Goal: Information Seeking & Learning: Learn about a topic

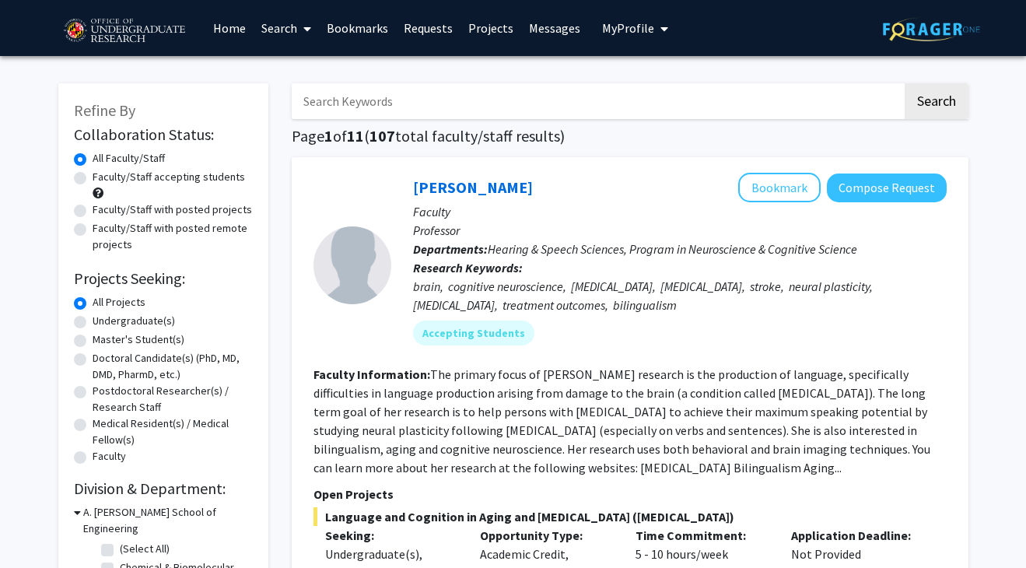
click at [137, 322] on label "Undergraduate(s)" at bounding box center [134, 321] width 82 height 16
click at [103, 322] on input "Undergraduate(s)" at bounding box center [98, 318] width 10 height 10
radio input "true"
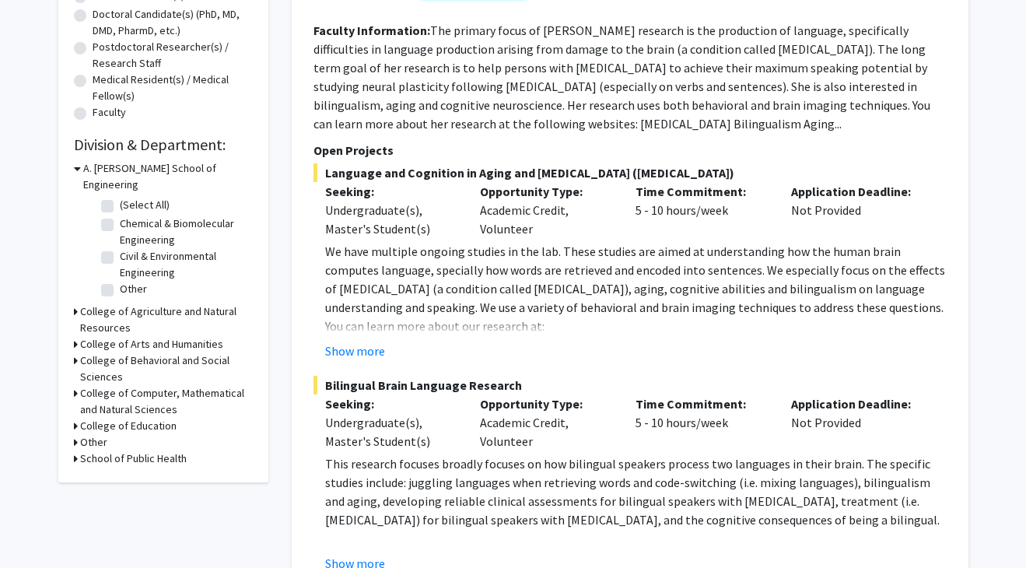
scroll to position [345, 0]
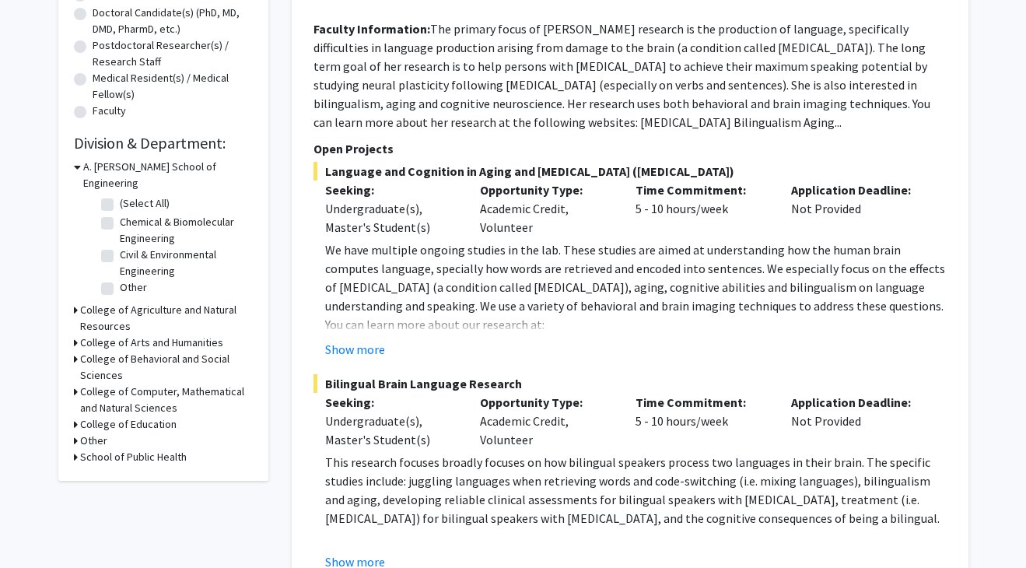
click at [108, 384] on h3 "College of Computer, Mathematical and Natural Sciences" at bounding box center [166, 400] width 173 height 33
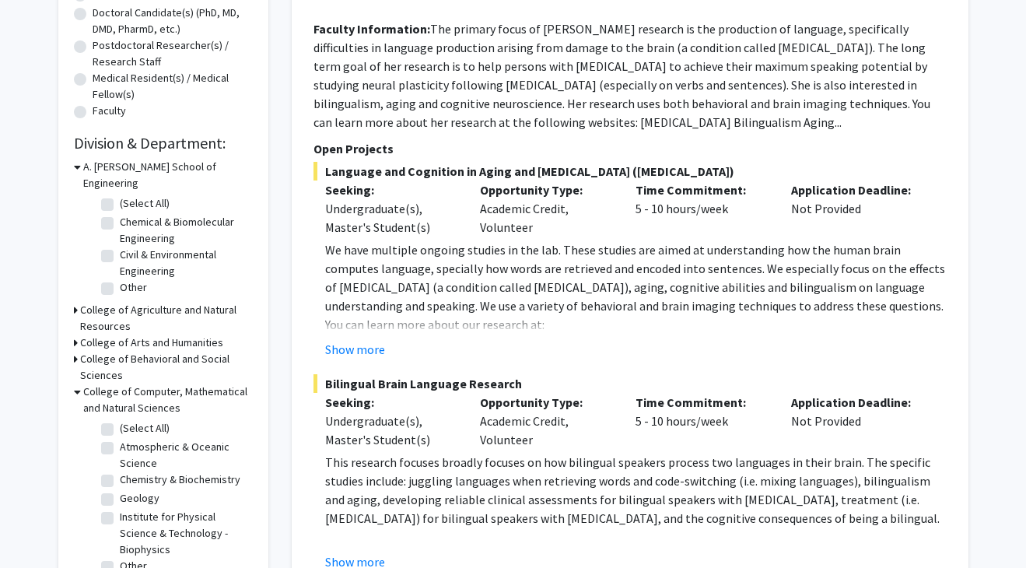
click at [120, 420] on label "(Select All)" at bounding box center [145, 428] width 50 height 16
click at [120, 420] on input "(Select All)" at bounding box center [125, 425] width 10 height 10
checkbox input "true"
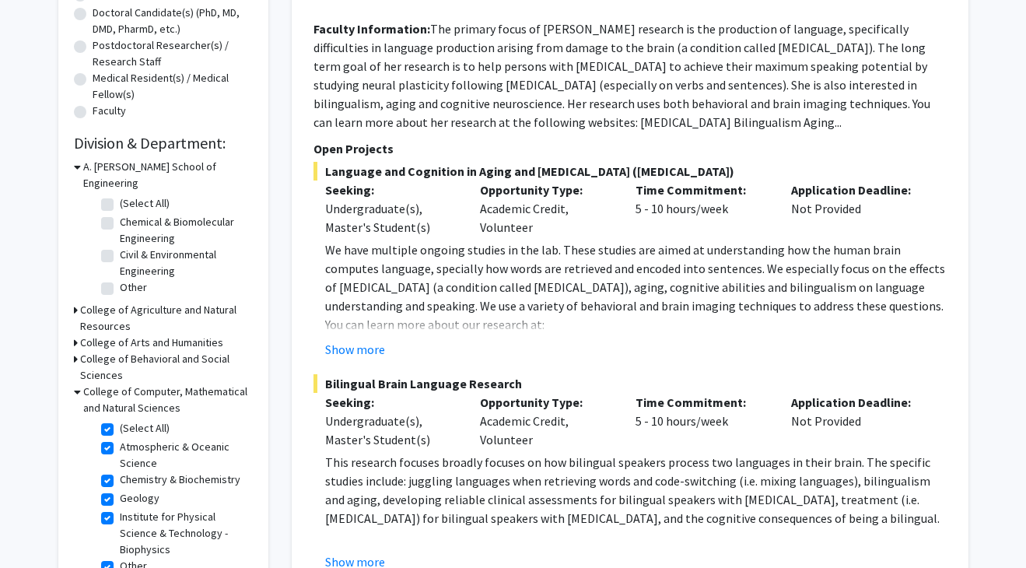
checkbox input "true"
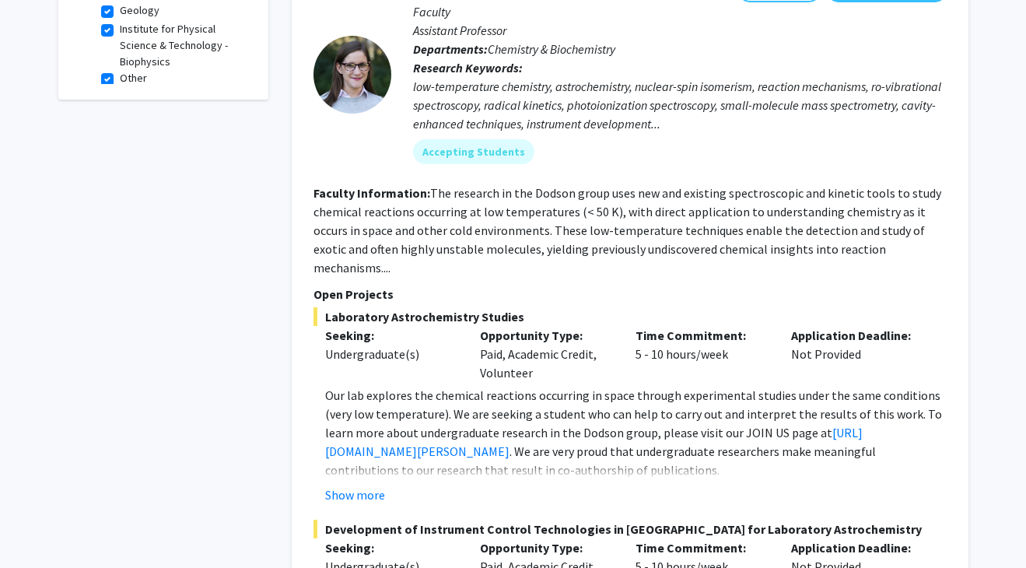
scroll to position [642, 0]
click at [372, 485] on button "Show more" at bounding box center [355, 494] width 60 height 19
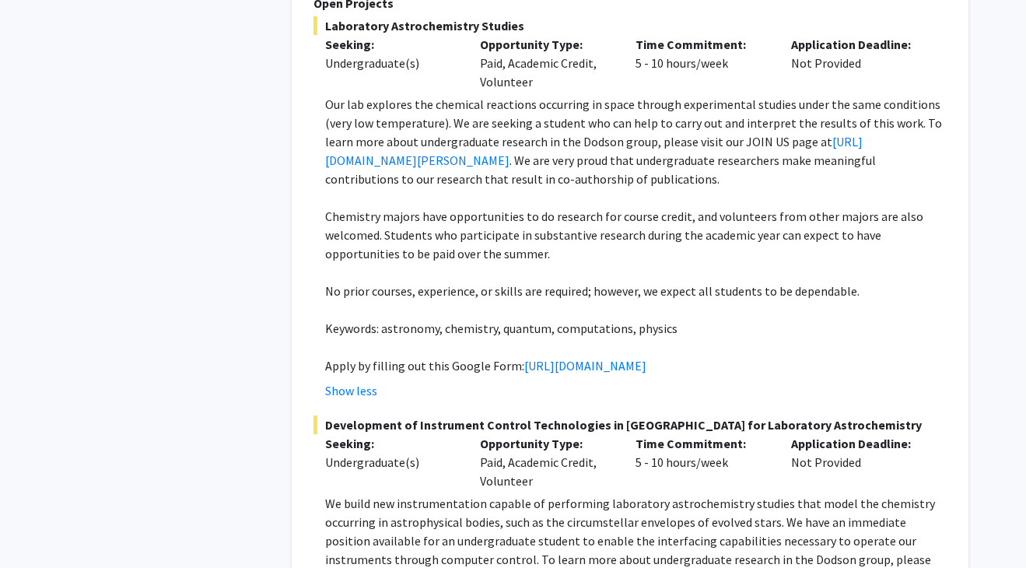
scroll to position [977, 0]
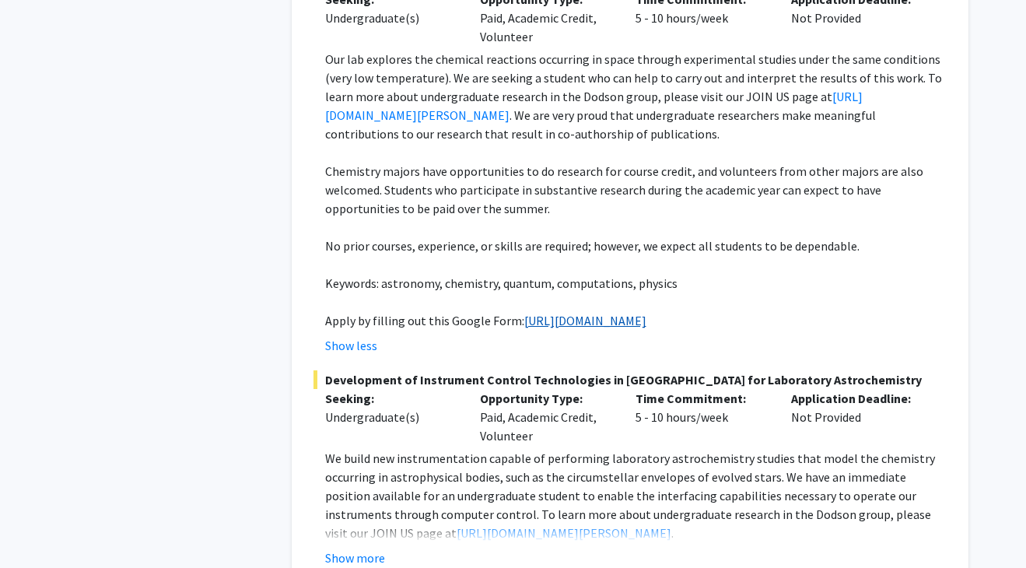
click at [524, 322] on link "[URL][DOMAIN_NAME]" at bounding box center [585, 321] width 122 height 16
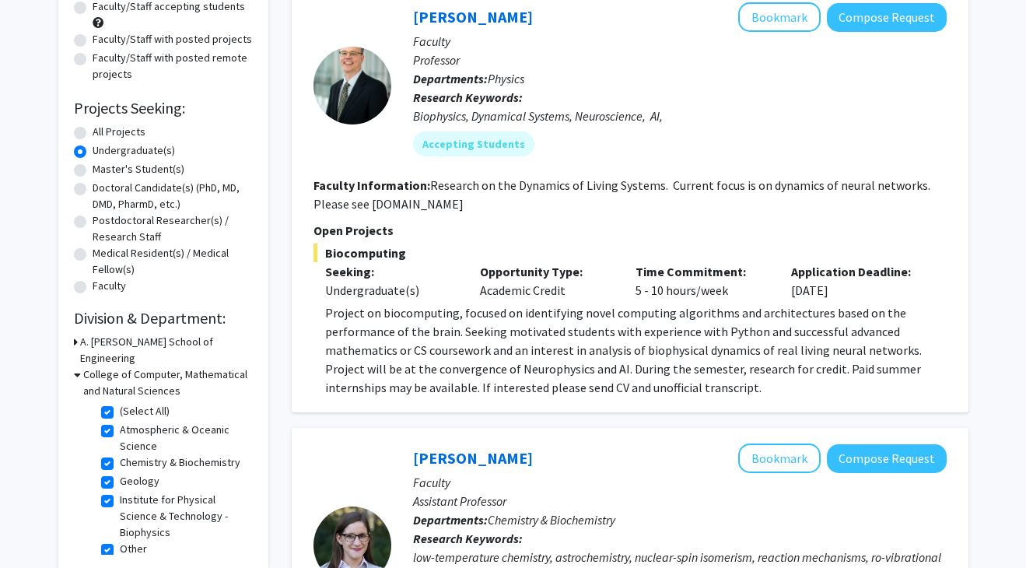
scroll to position [0, 0]
click at [133, 338] on h3 "A. [PERSON_NAME] School of Engineering" at bounding box center [166, 350] width 173 height 33
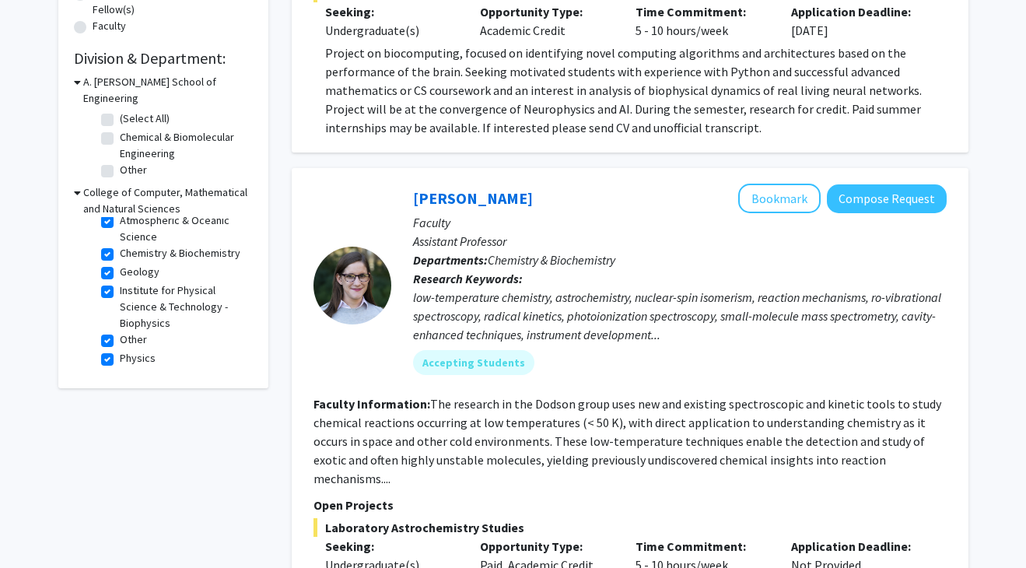
scroll to position [41, 0]
click at [120, 282] on label "Institute for Physical Science & Technology - Biophysics" at bounding box center [184, 306] width 129 height 49
click at [120, 282] on input "Institute for Physical Science & Technology - Biophysics" at bounding box center [125, 287] width 10 height 10
checkbox input "false"
checkbox input "true"
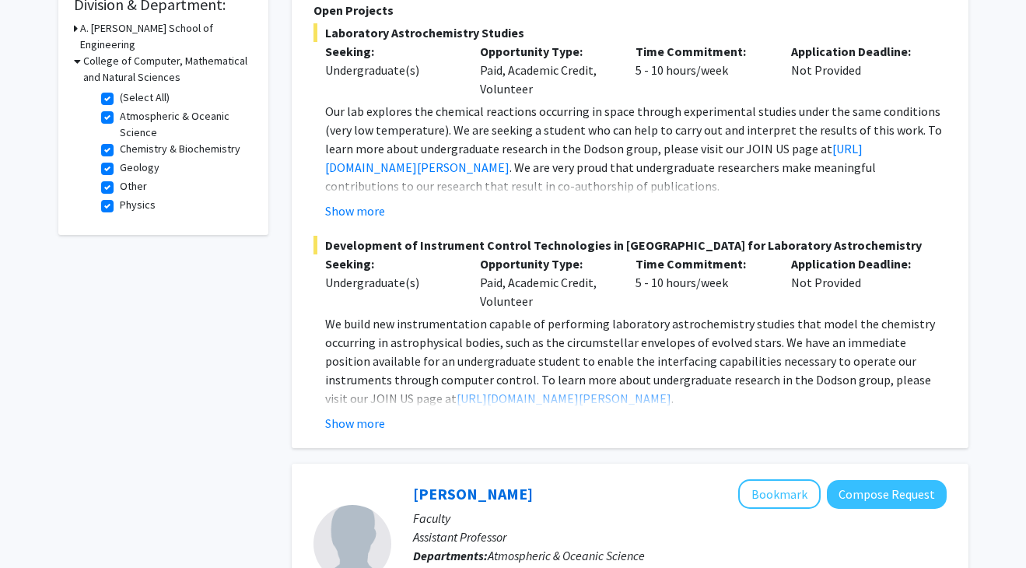
scroll to position [428, 0]
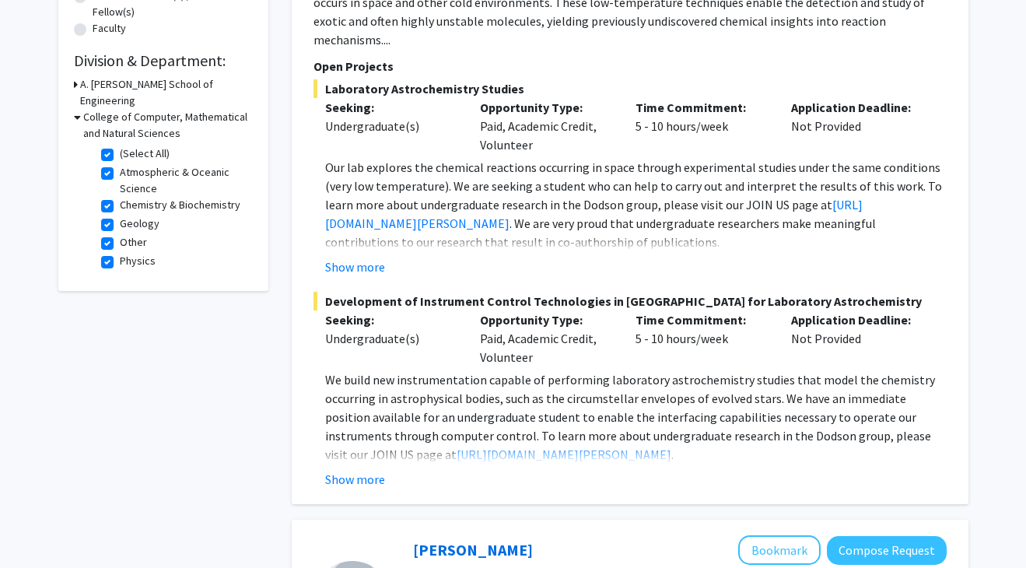
click at [120, 253] on label "Physics" at bounding box center [138, 261] width 36 height 16
click at [120, 253] on input "Physics" at bounding box center [125, 258] width 10 height 10
checkbox input "false"
checkbox input "true"
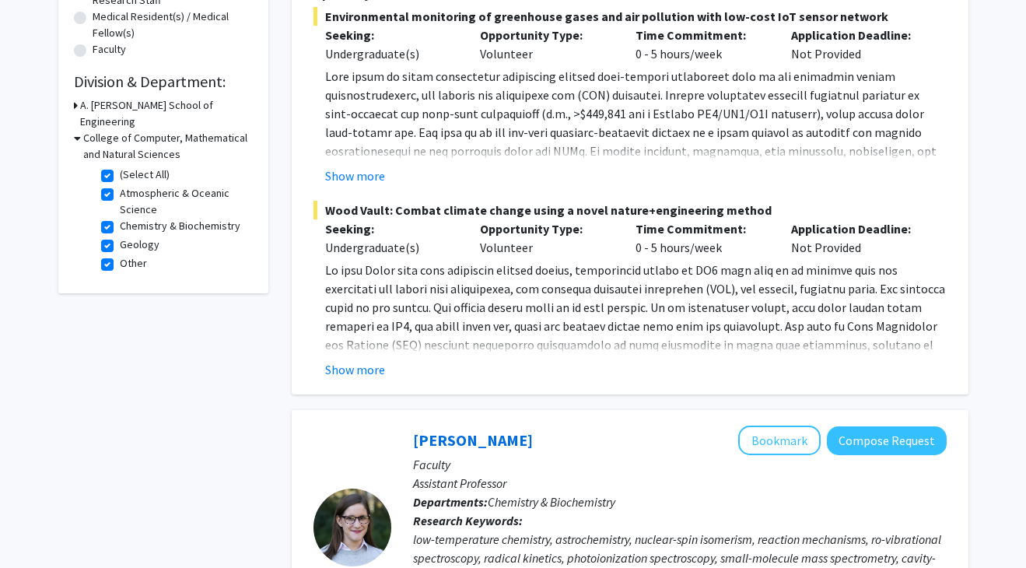
scroll to position [314, 0]
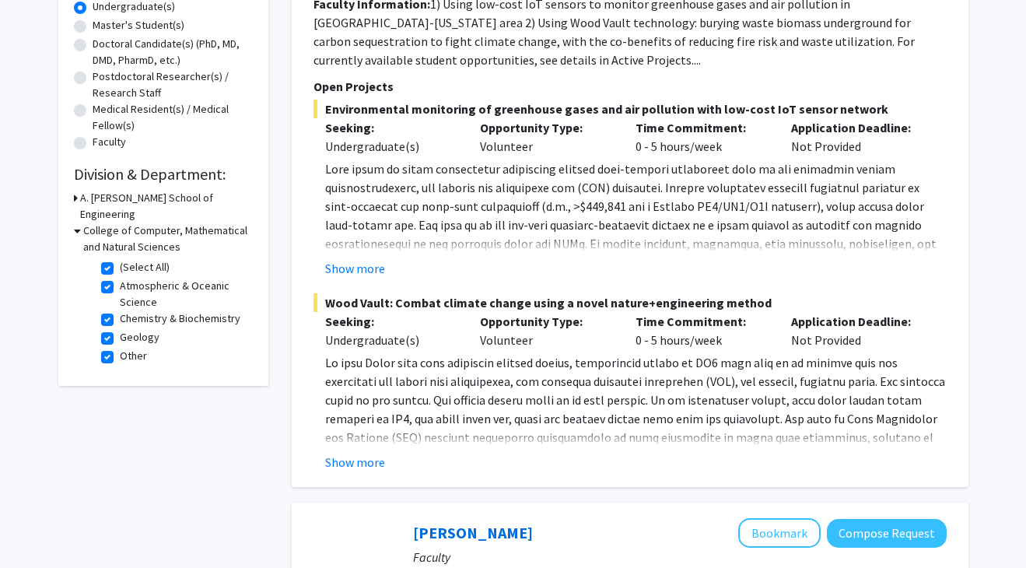
click at [120, 310] on label "Chemistry & Biochemistry" at bounding box center [180, 318] width 121 height 16
click at [120, 310] on input "Chemistry & Biochemistry" at bounding box center [125, 315] width 10 height 10
checkbox input "false"
checkbox input "true"
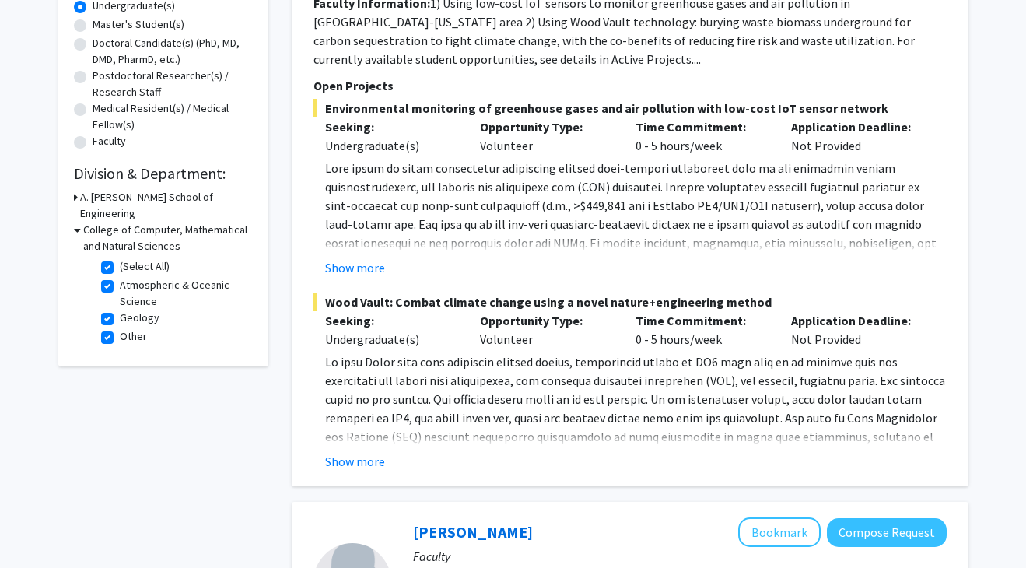
scroll to position [300, 0]
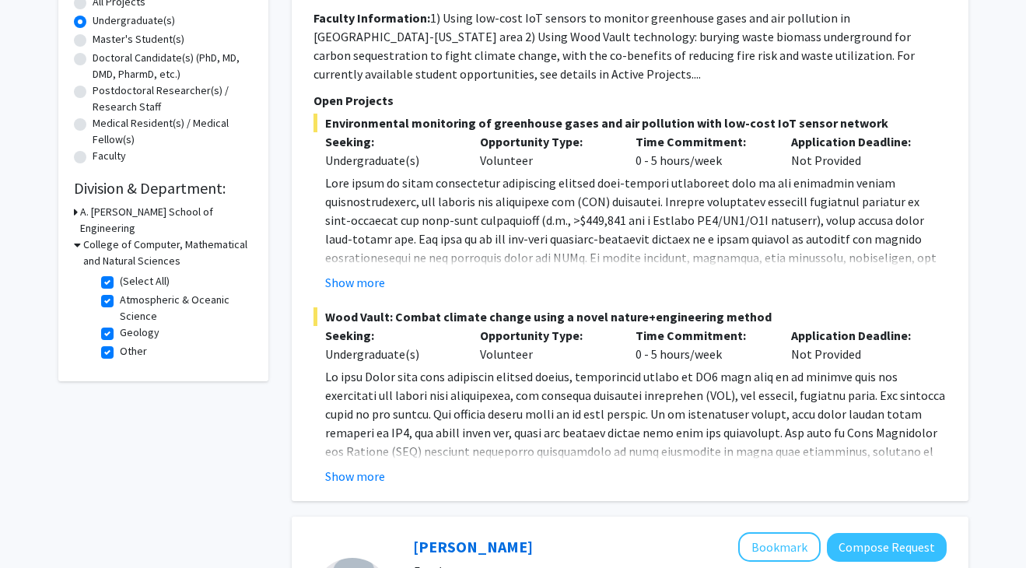
click at [120, 292] on label "Atmospheric & Oceanic Science" at bounding box center [184, 308] width 129 height 33
click at [120, 292] on input "Atmospheric & Oceanic Science" at bounding box center [125, 297] width 10 height 10
checkbox input "false"
checkbox input "true"
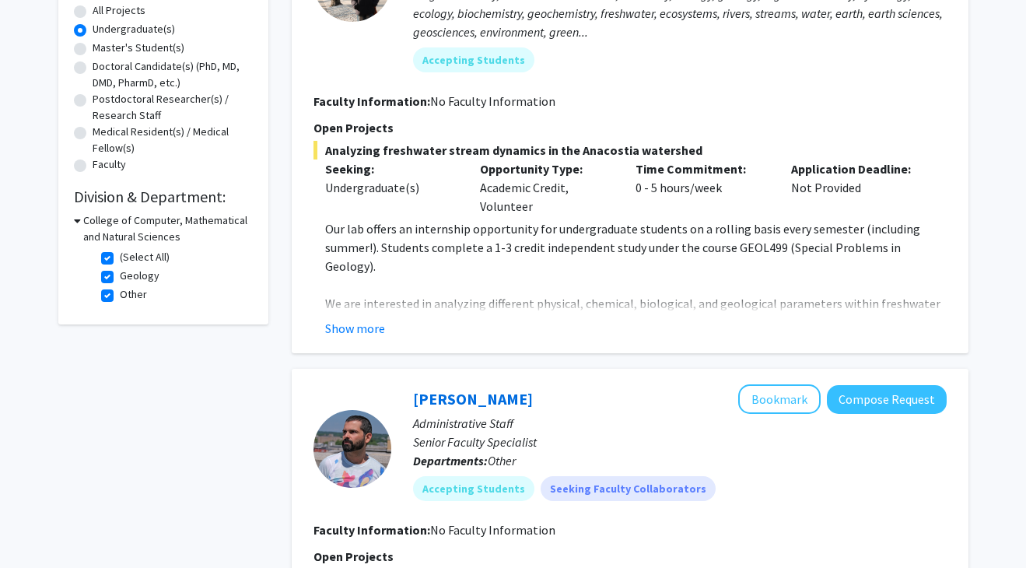
scroll to position [259, 0]
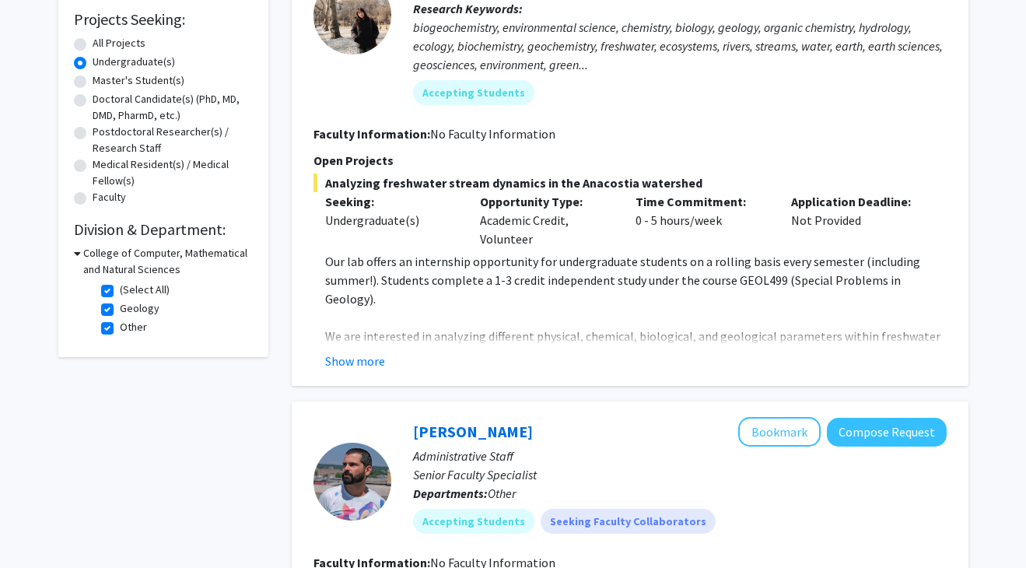
click at [120, 310] on label "Geology" at bounding box center [140, 308] width 40 height 16
click at [120, 310] on input "Geology" at bounding box center [125, 305] width 10 height 10
checkbox input "false"
checkbox input "true"
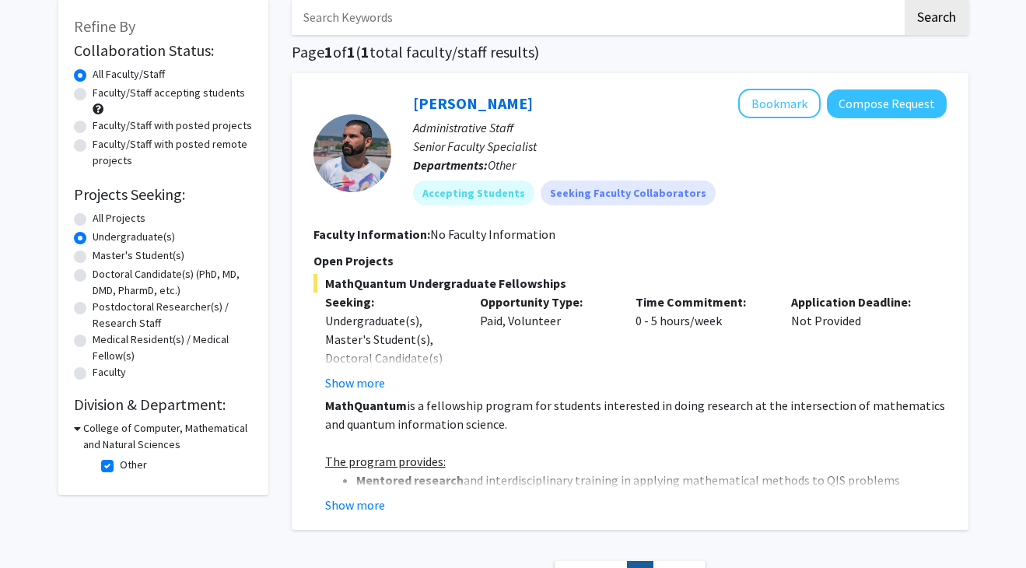
scroll to position [85, 0]
click at [375, 504] on button "Show more" at bounding box center [355, 504] width 60 height 19
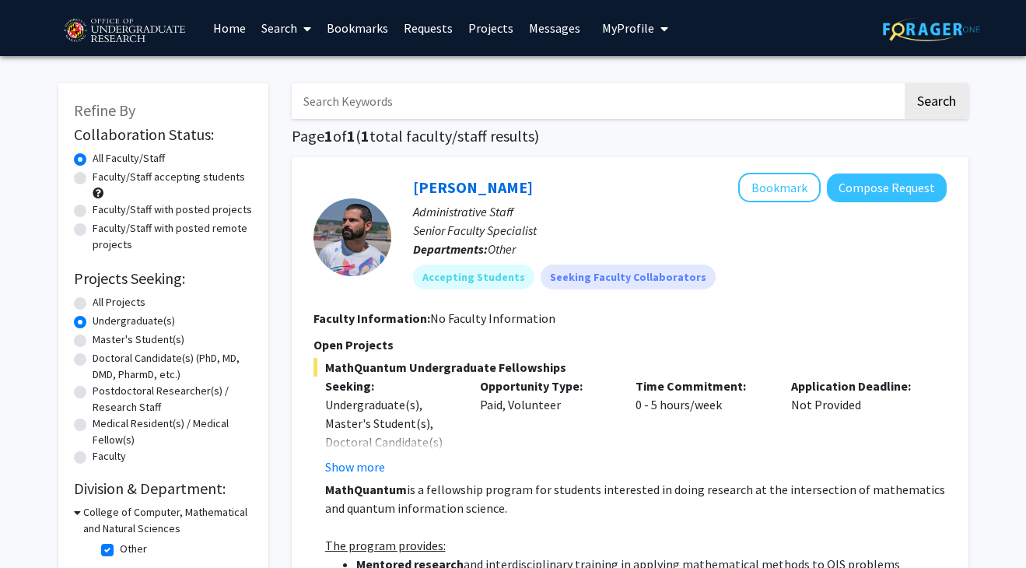
scroll to position [0, 0]
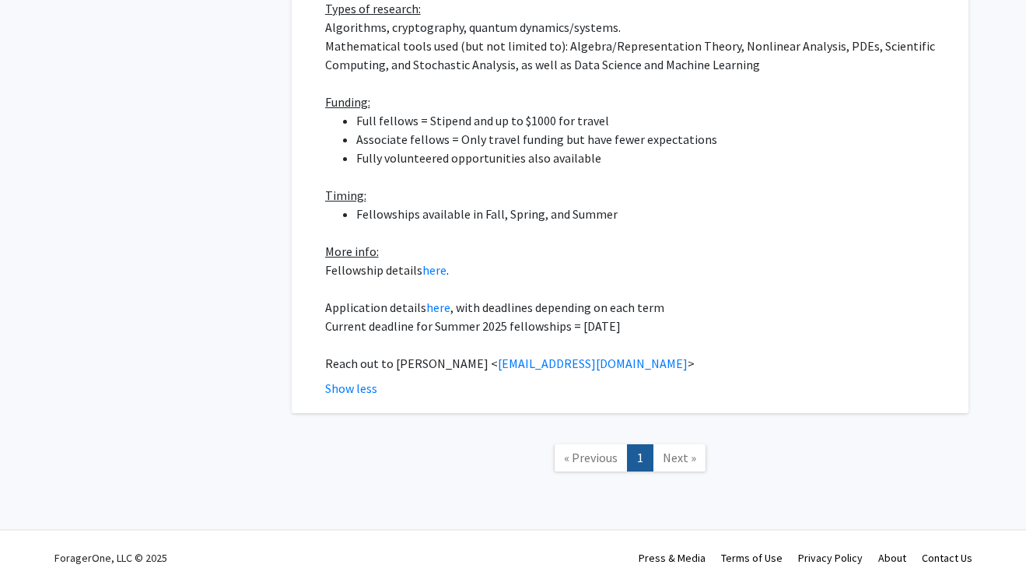
click at [677, 450] on span "Next »" at bounding box center [679, 458] width 33 height 16
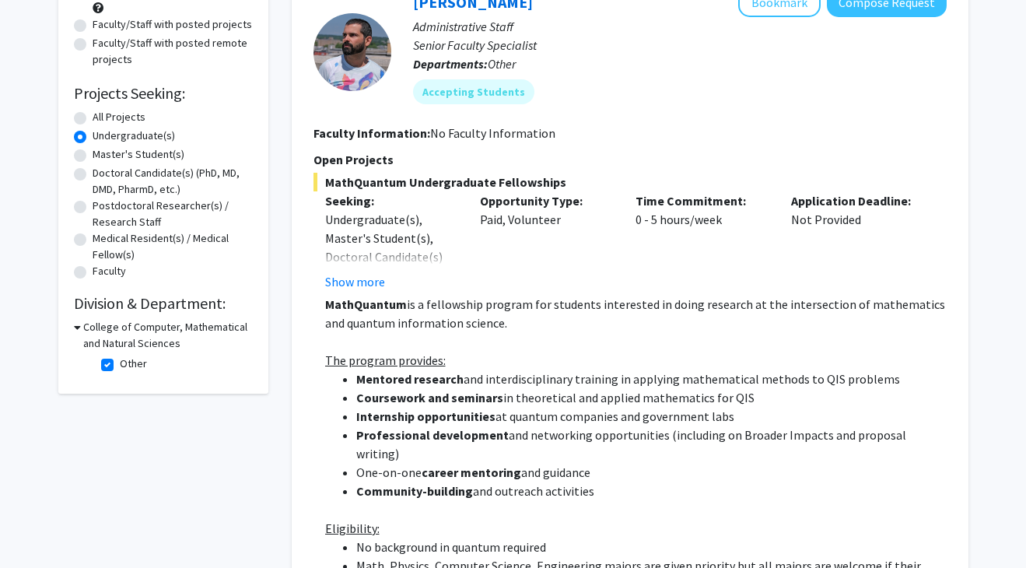
scroll to position [186, 0]
click at [120, 368] on label "Other" at bounding box center [133, 363] width 27 height 16
click at [120, 365] on input "Other" at bounding box center [125, 360] width 10 height 10
checkbox input "false"
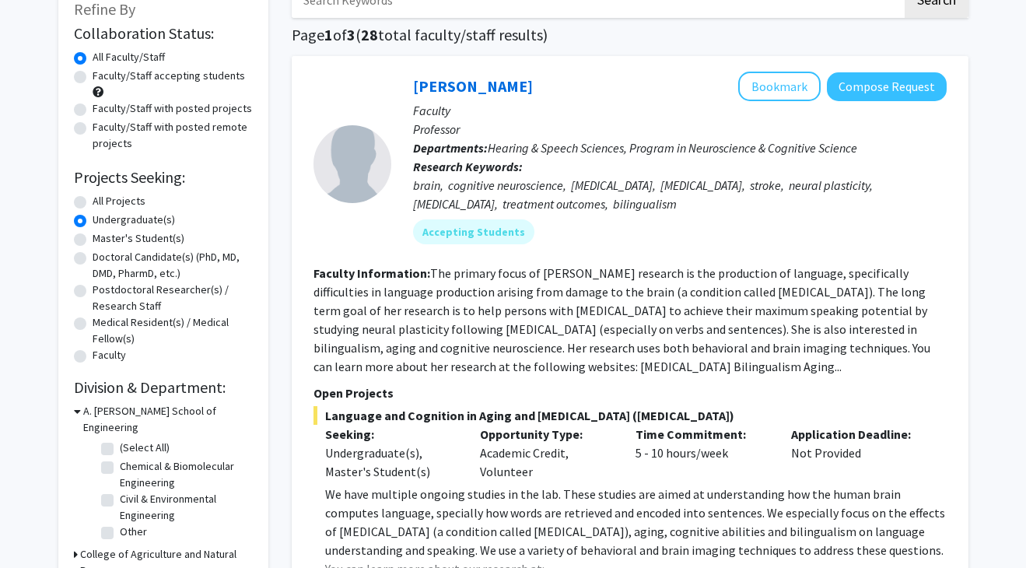
scroll to position [400, 0]
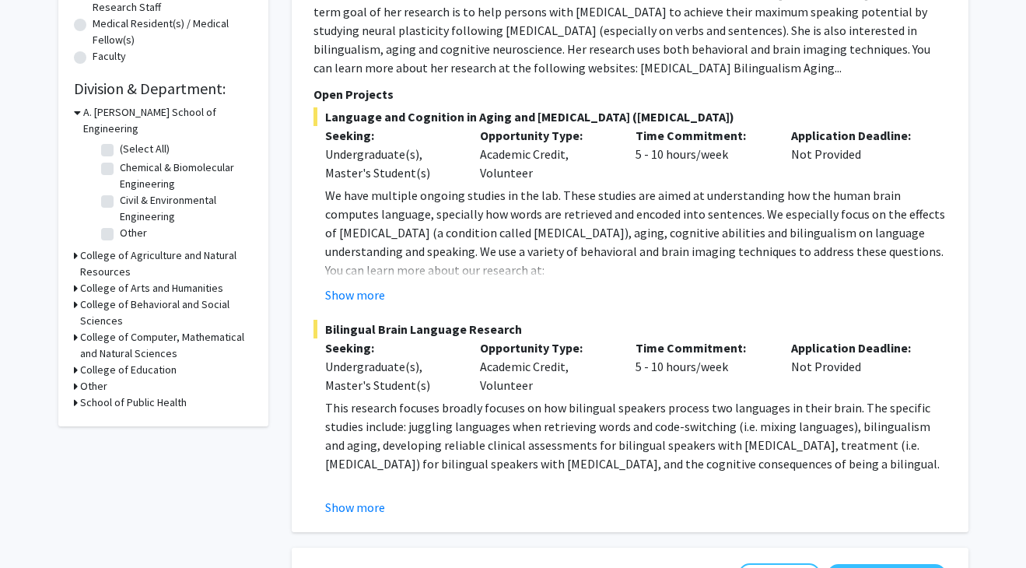
click at [120, 141] on label "(Select All)" at bounding box center [145, 149] width 50 height 16
click at [120, 141] on input "(Select All)" at bounding box center [125, 146] width 10 height 10
checkbox input "true"
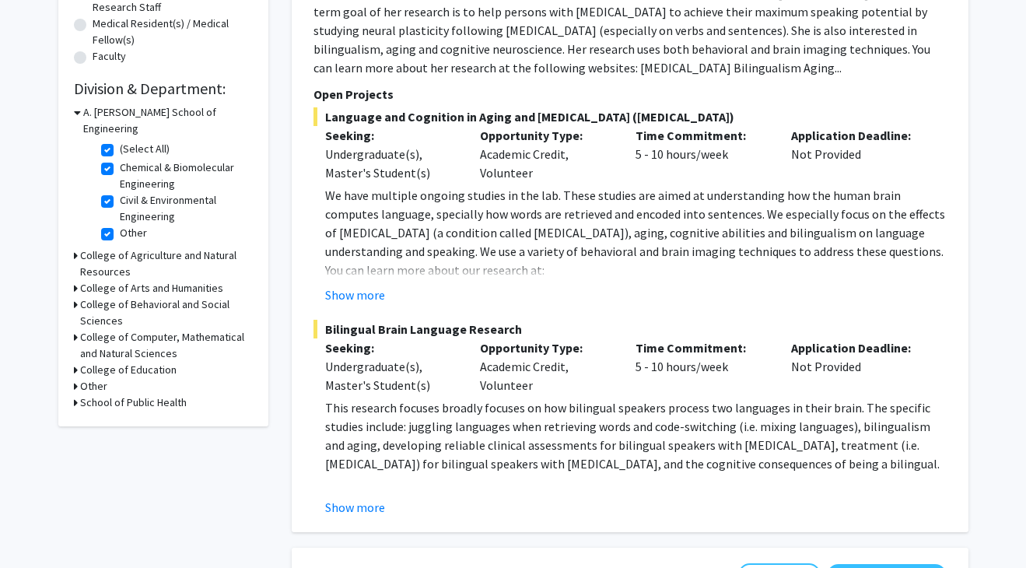
checkbox input "true"
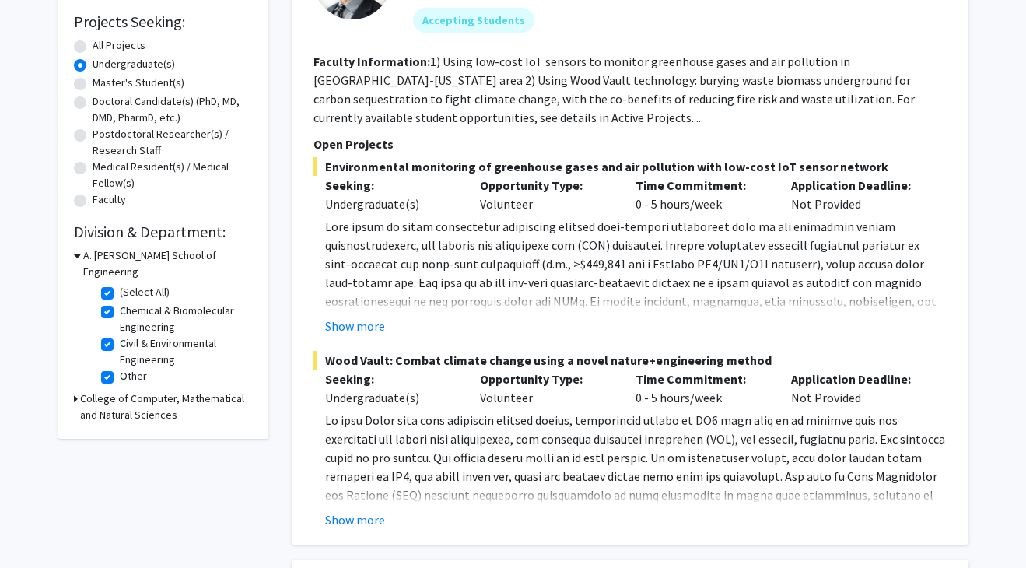
scroll to position [339, 0]
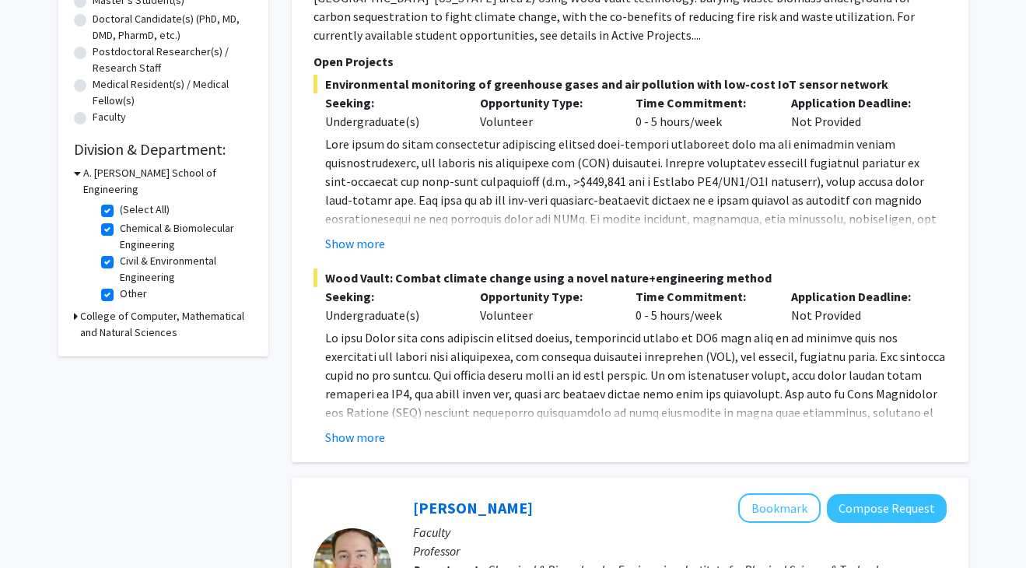
click at [119, 319] on h3 "College of Computer, Mathematical and Natural Sciences" at bounding box center [166, 324] width 173 height 33
click at [120, 345] on label "(Select All)" at bounding box center [145, 353] width 50 height 16
click at [120, 345] on input "(Select All)" at bounding box center [125, 350] width 10 height 10
checkbox input "true"
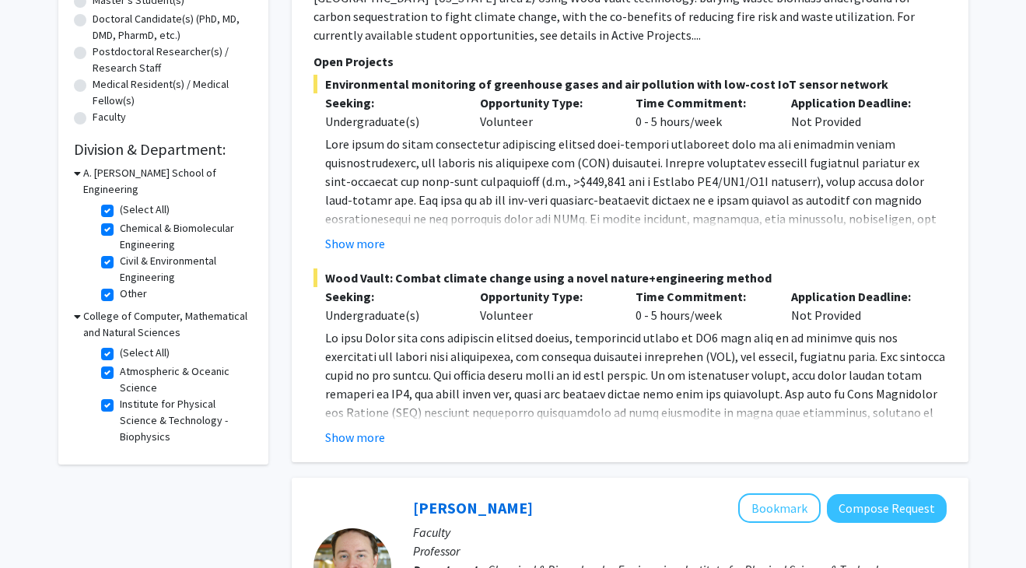
checkbox input "true"
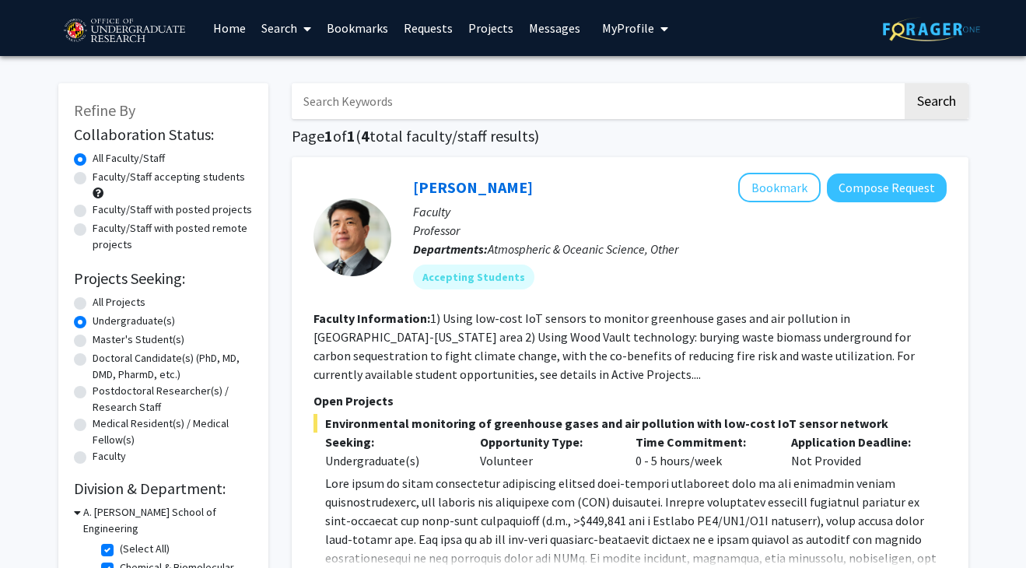
click at [138, 322] on label "Undergraduate(s)" at bounding box center [134, 321] width 82 height 16
click at [103, 322] on input "Undergraduate(s)" at bounding box center [98, 318] width 10 height 10
click at [168, 37] on img at bounding box center [123, 31] width 131 height 39
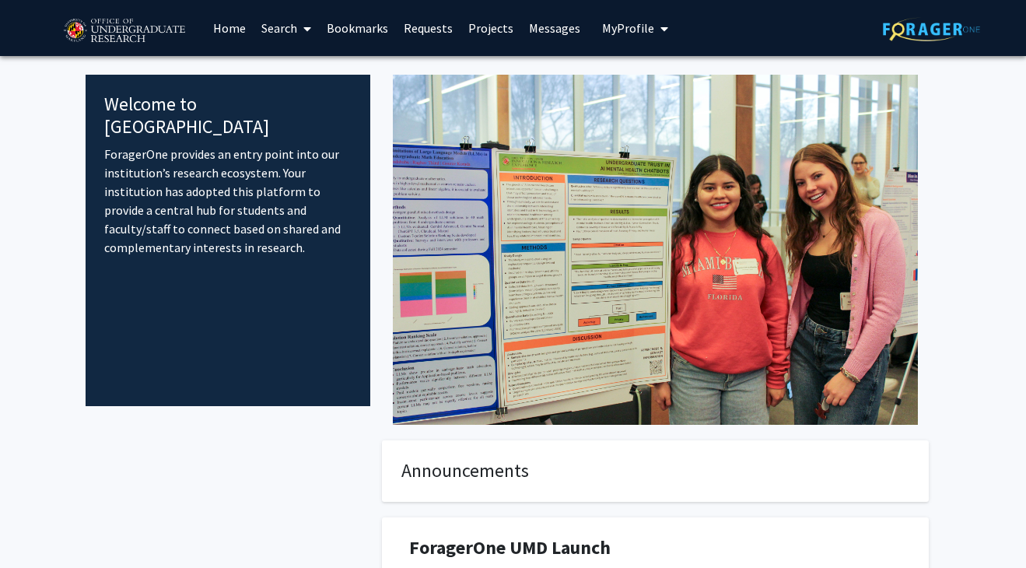
click at [494, 30] on link "Projects" at bounding box center [491, 28] width 61 height 54
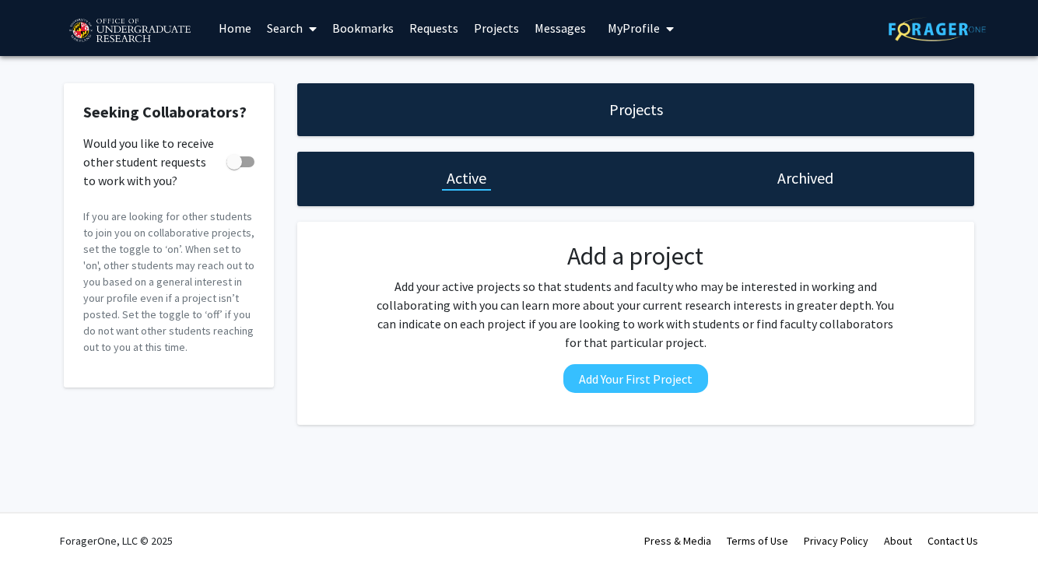
click at [511, 39] on link "Projects" at bounding box center [496, 28] width 61 height 54
click at [281, 35] on link "Search" at bounding box center [291, 28] width 65 height 54
click at [307, 104] on span "Students" at bounding box center [306, 102] width 95 height 31
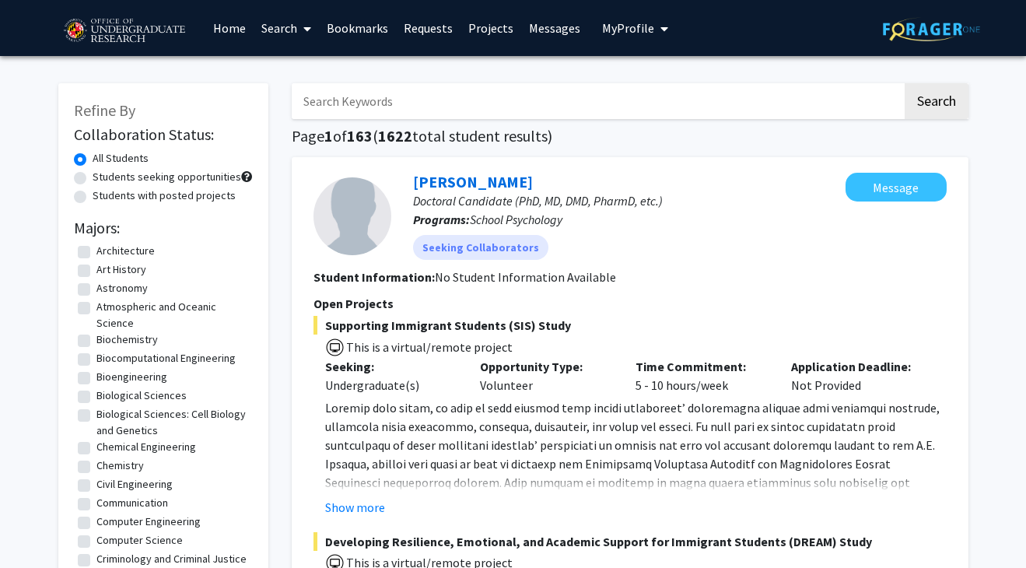
scroll to position [133, 0]
click at [364, 513] on button "Show more" at bounding box center [355, 507] width 60 height 19
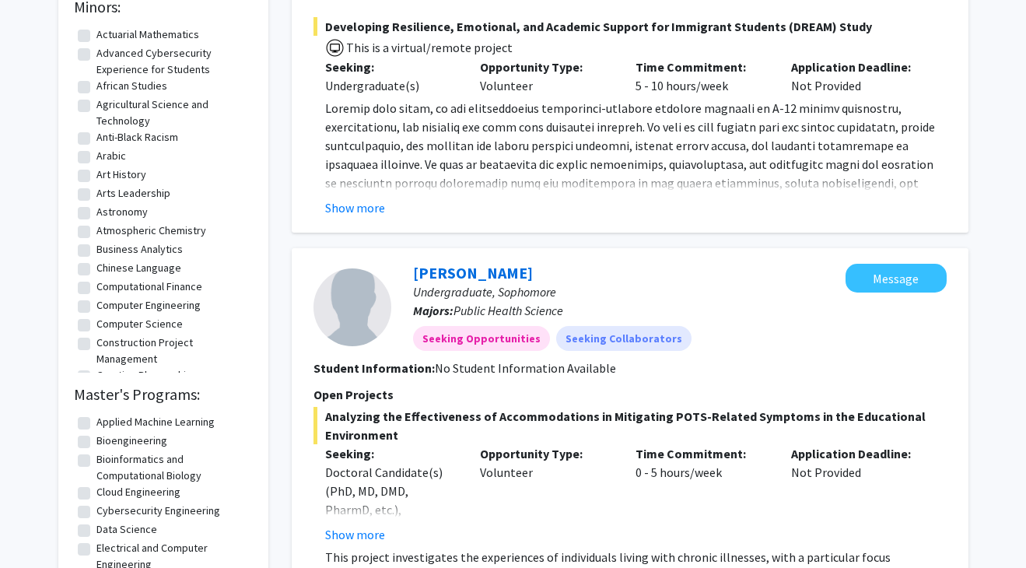
scroll to position [602, 0]
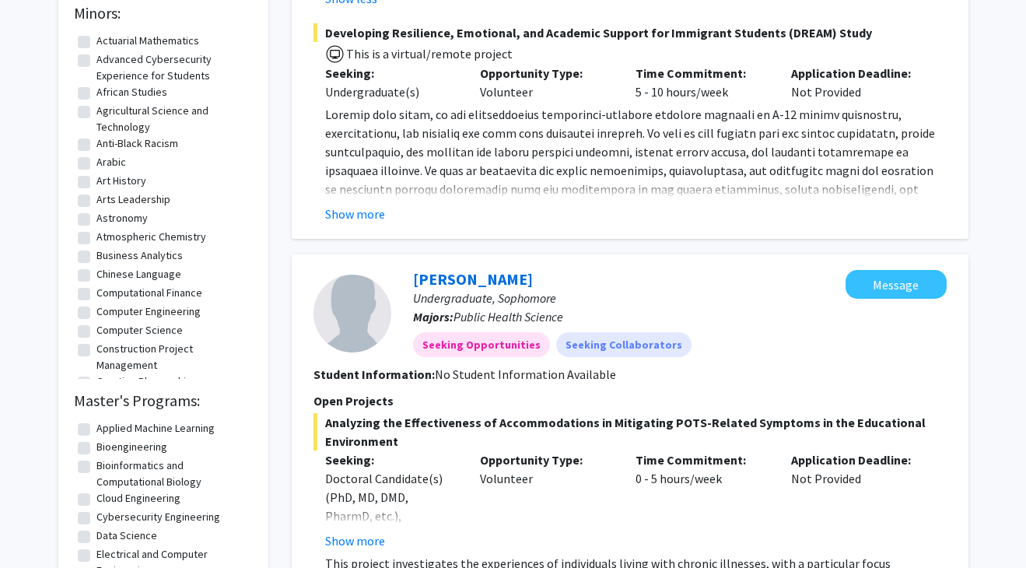
click at [142, 331] on label "Computer Science" at bounding box center [139, 330] width 86 height 16
click at [107, 331] on input "Computer Science" at bounding box center [101, 327] width 10 height 10
checkbox input "true"
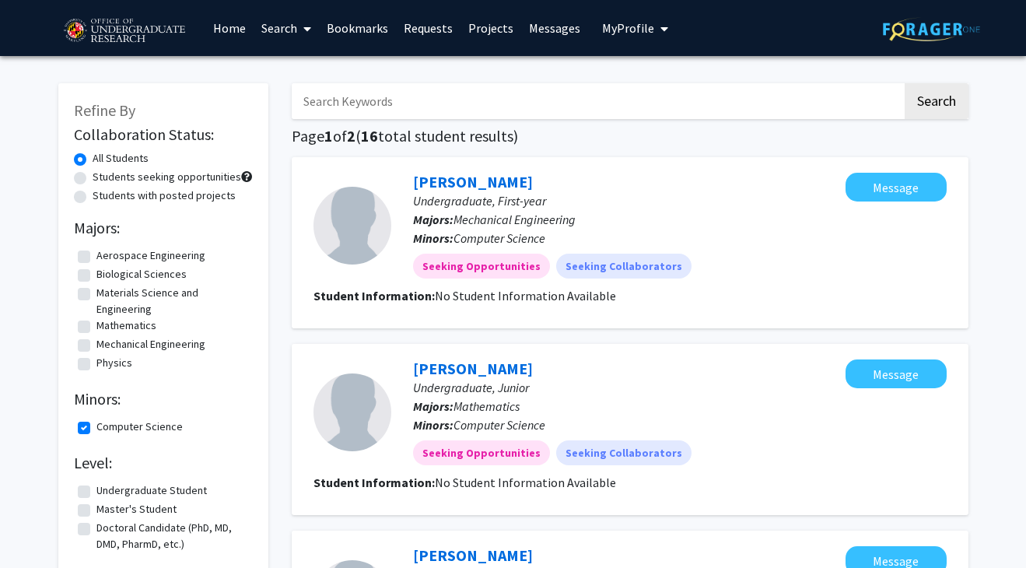
click at [306, 26] on icon at bounding box center [307, 29] width 8 height 12
click at [229, 31] on link "Home" at bounding box center [229, 28] width 48 height 54
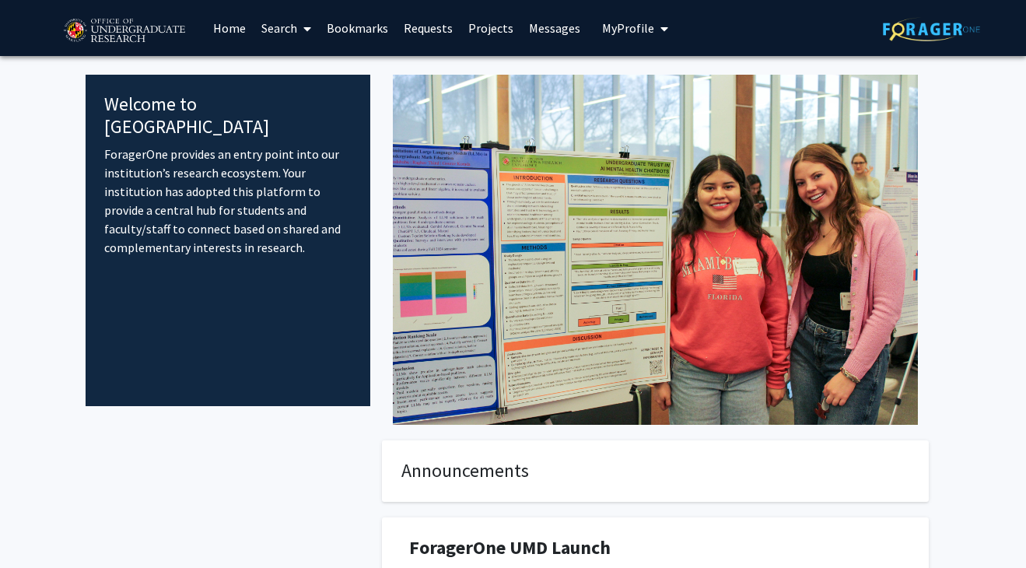
click at [341, 33] on link "Bookmarks" at bounding box center [357, 28] width 77 height 54
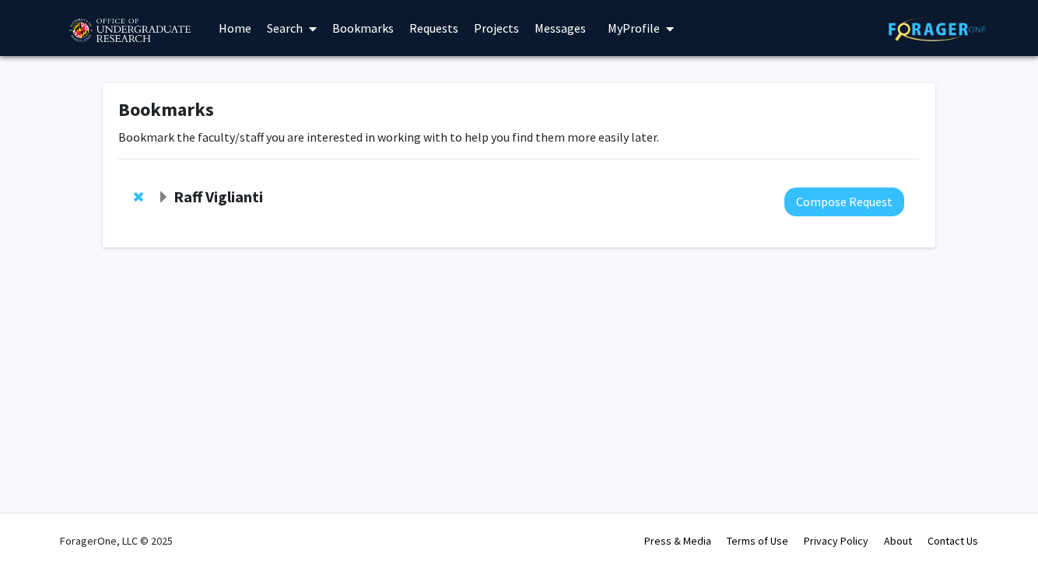
click at [415, 41] on link "Requests" at bounding box center [433, 28] width 65 height 54
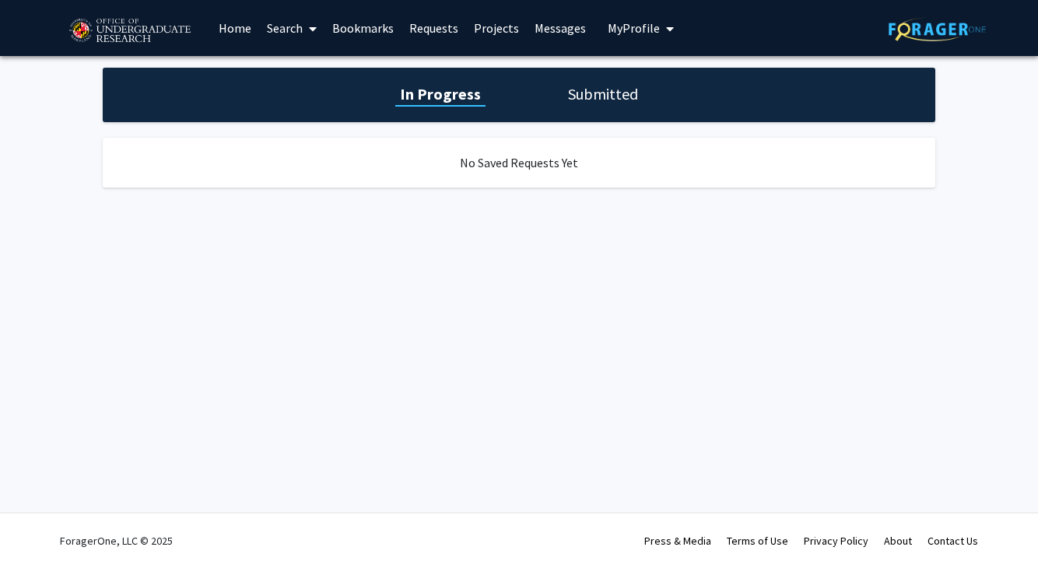
click at [480, 27] on link "Projects" at bounding box center [496, 28] width 61 height 54
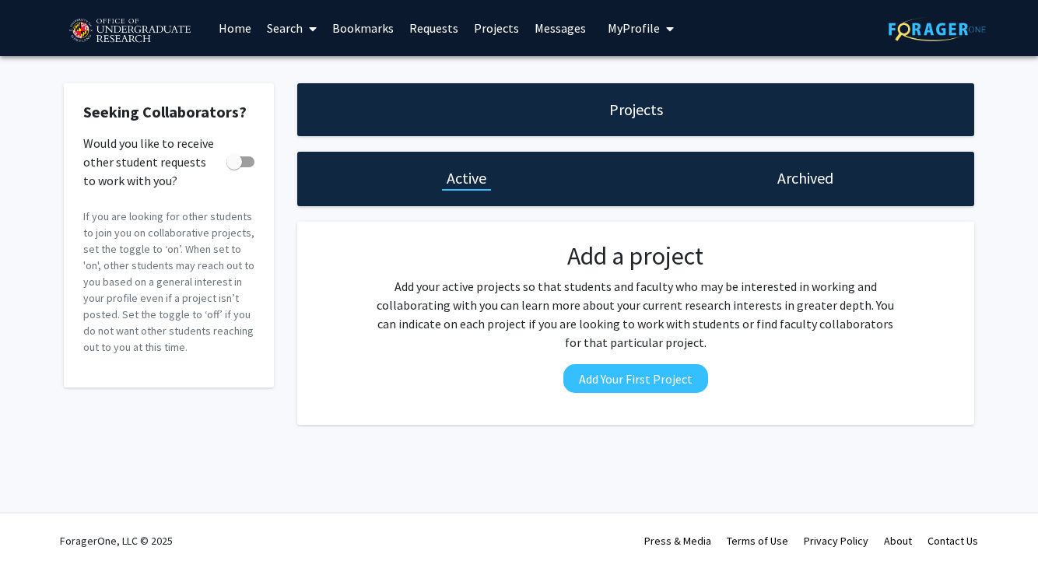
click at [535, 32] on link "Messages" at bounding box center [560, 28] width 67 height 54
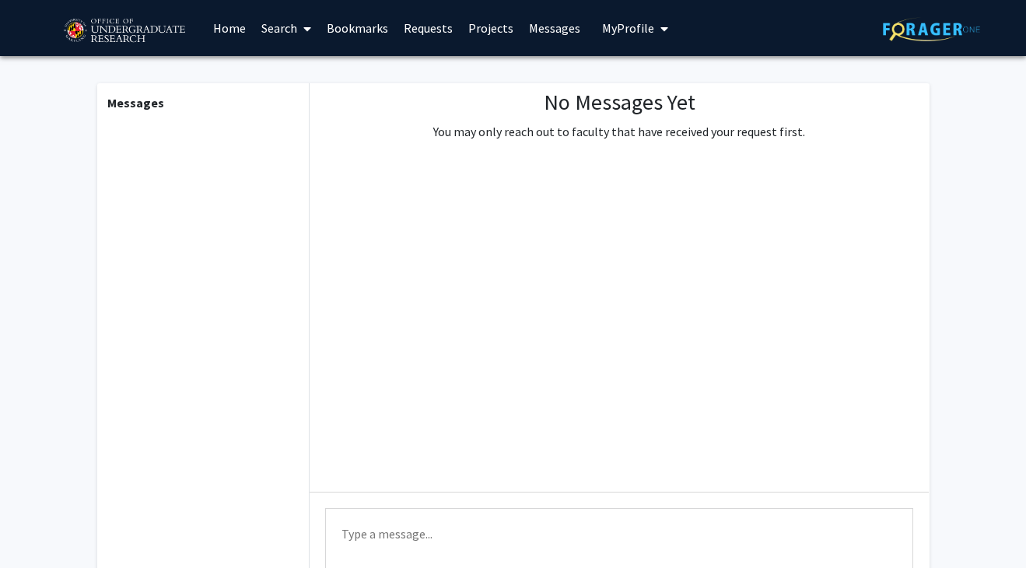
click at [611, 28] on span "My Profile" at bounding box center [628, 28] width 52 height 16
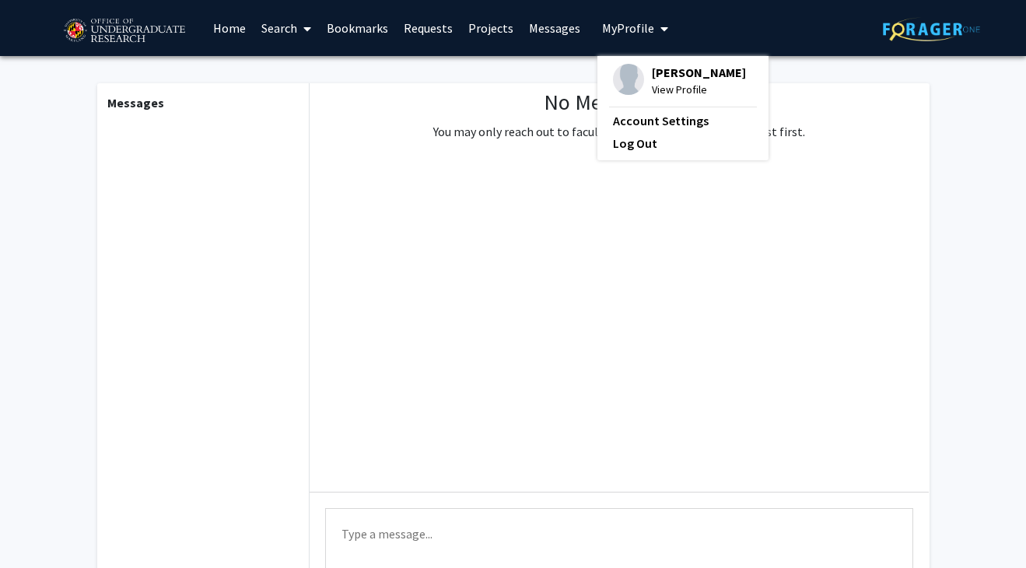
click at [179, 39] on img at bounding box center [123, 31] width 131 height 39
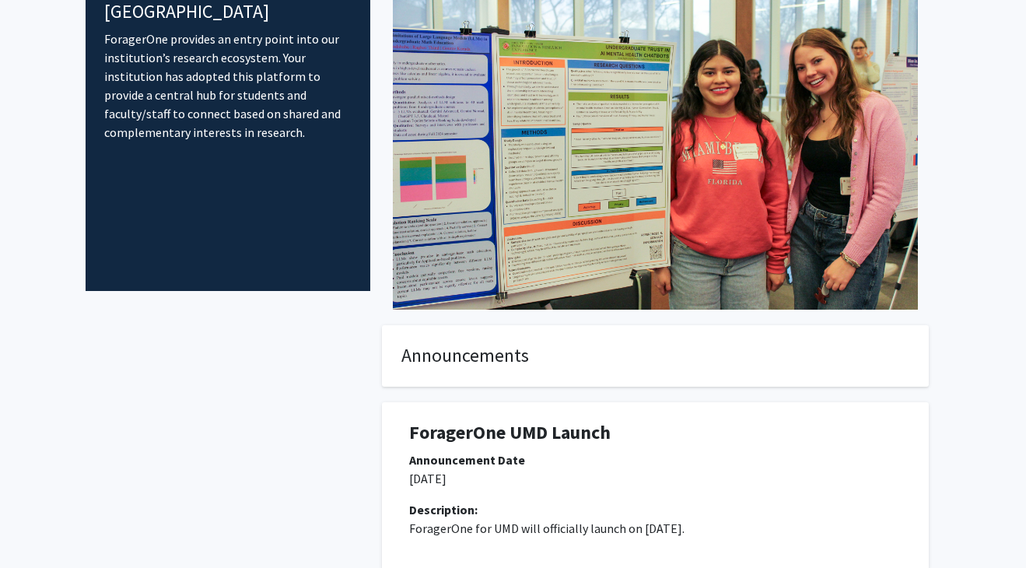
click at [465, 280] on img at bounding box center [655, 135] width 525 height 350
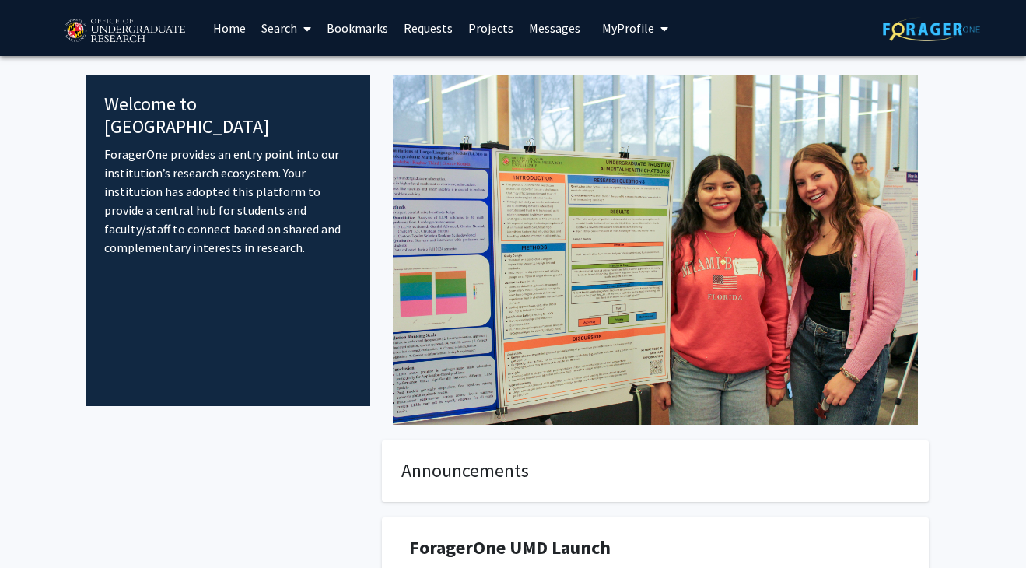
click at [292, 36] on link "Search" at bounding box center [286, 28] width 65 height 54
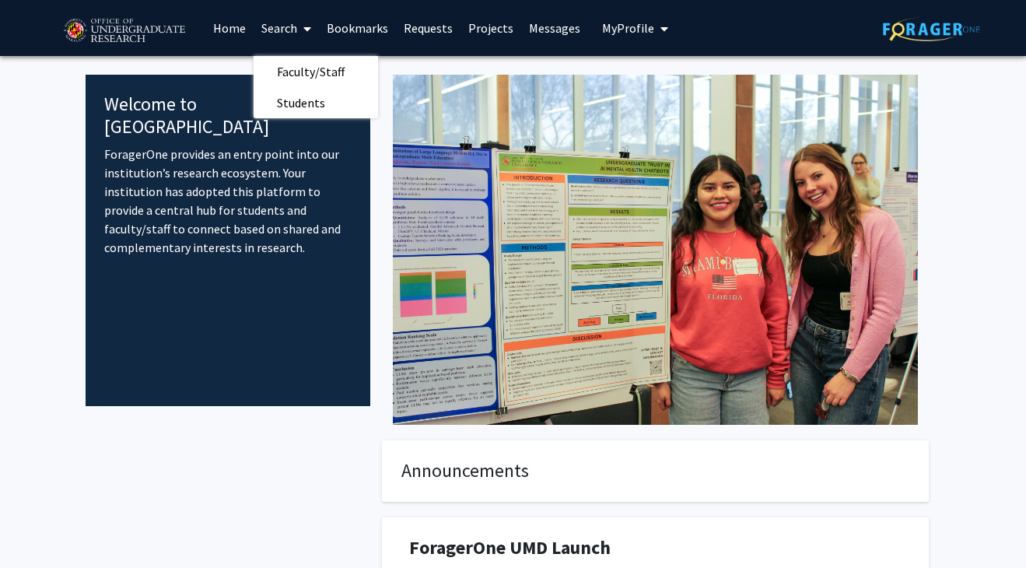
click at [351, 37] on link "Bookmarks" at bounding box center [357, 28] width 77 height 54
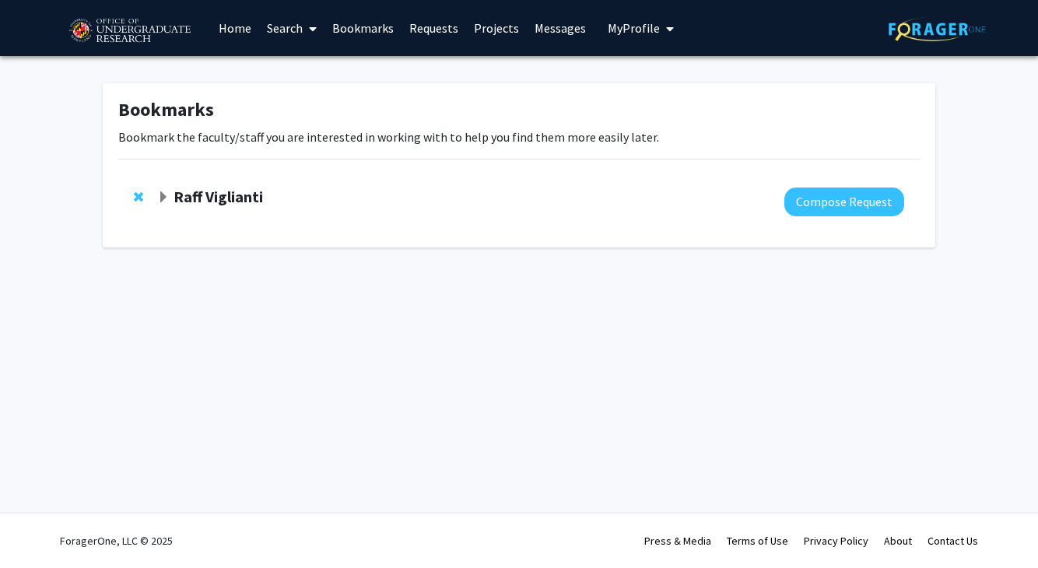
click at [415, 27] on link "Requests" at bounding box center [433, 28] width 65 height 54
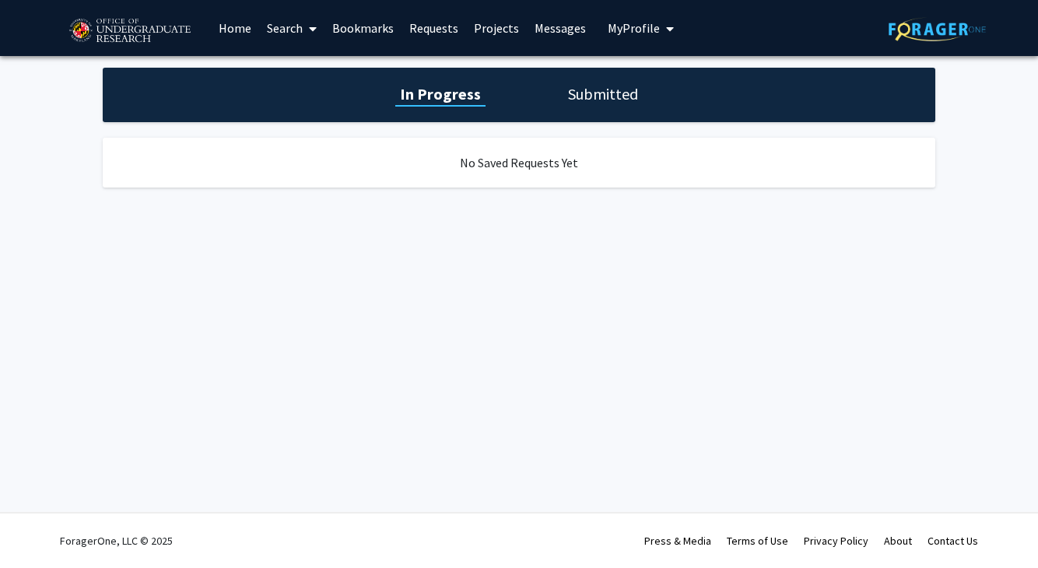
click at [501, 30] on link "Projects" at bounding box center [496, 28] width 61 height 54
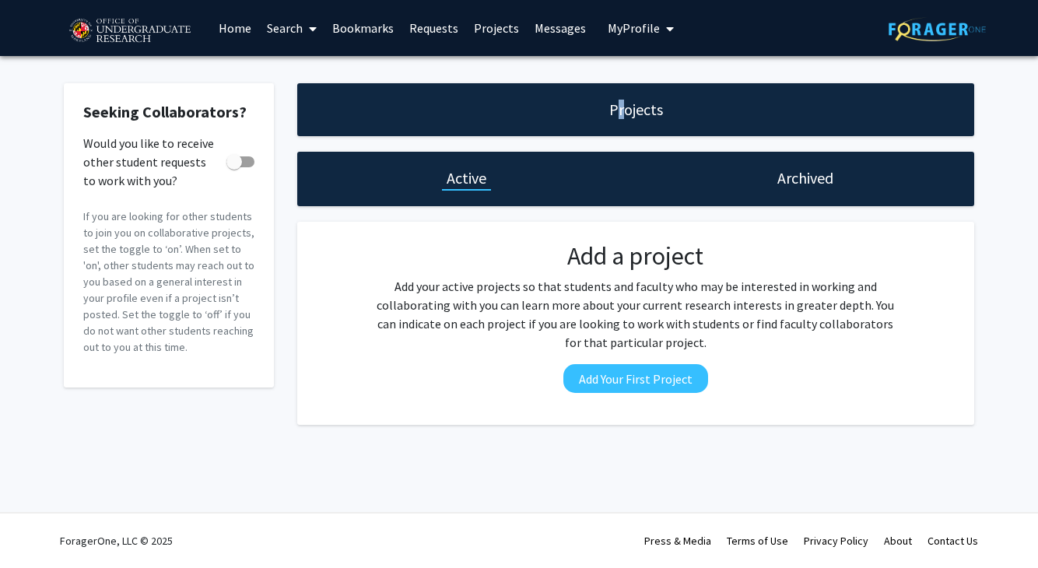
click at [621, 118] on h1 "Projects" at bounding box center [636, 110] width 54 height 22
click at [547, 29] on link "Messages" at bounding box center [560, 28] width 67 height 54
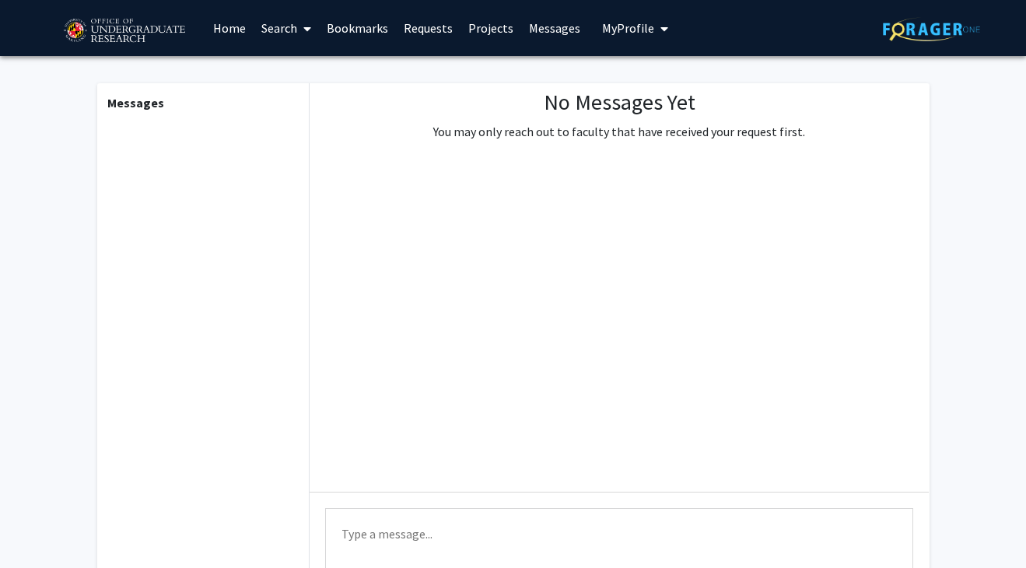
click at [605, 23] on span "My Profile" at bounding box center [628, 28] width 52 height 16
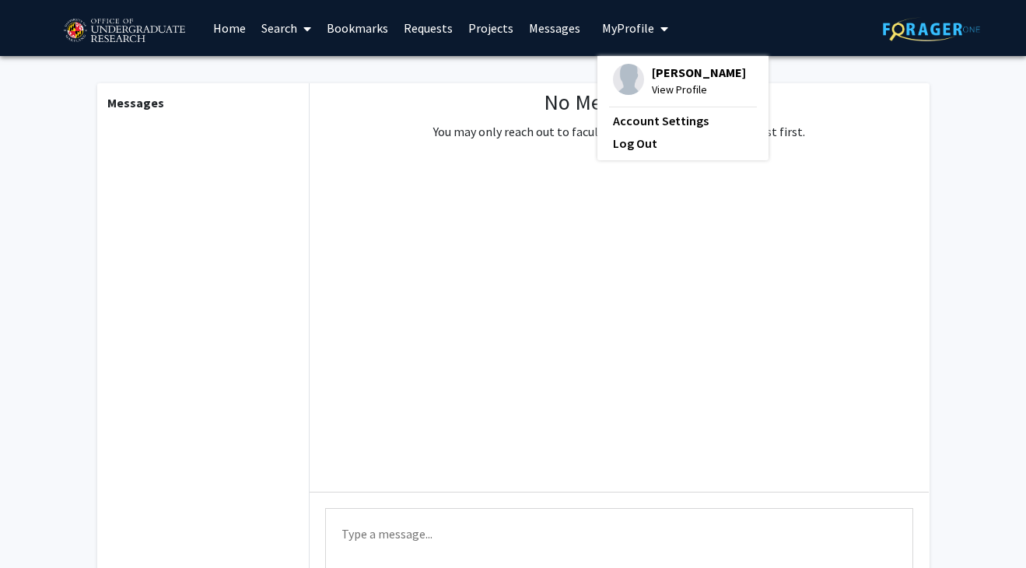
click at [890, 11] on link at bounding box center [931, 28] width 97 height 54
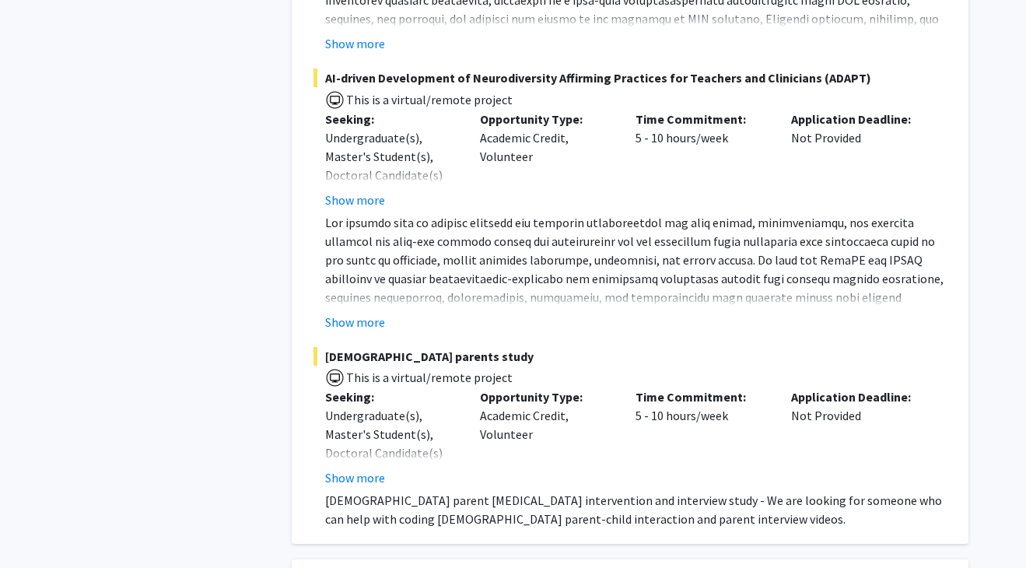
scroll to position [3007, 0]
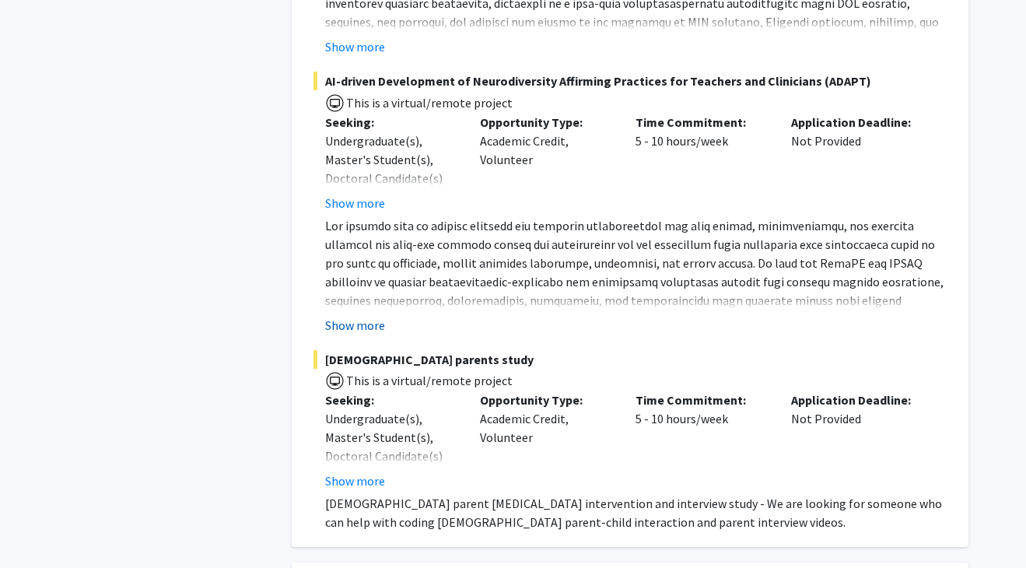
click at [364, 316] on button "Show more" at bounding box center [355, 325] width 60 height 19
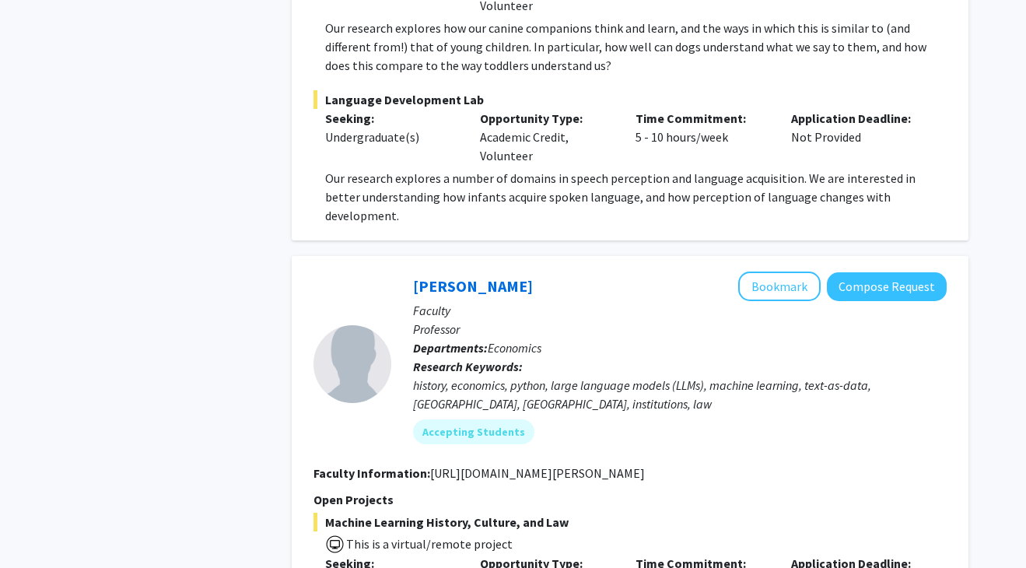
scroll to position [6968, 0]
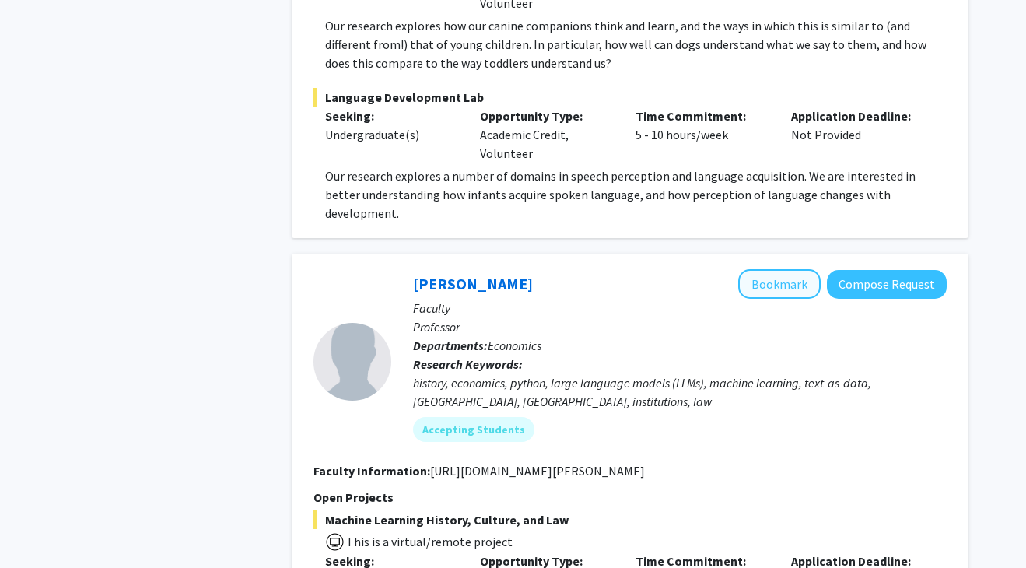
click at [765, 269] on button "Bookmark" at bounding box center [779, 284] width 82 height 30
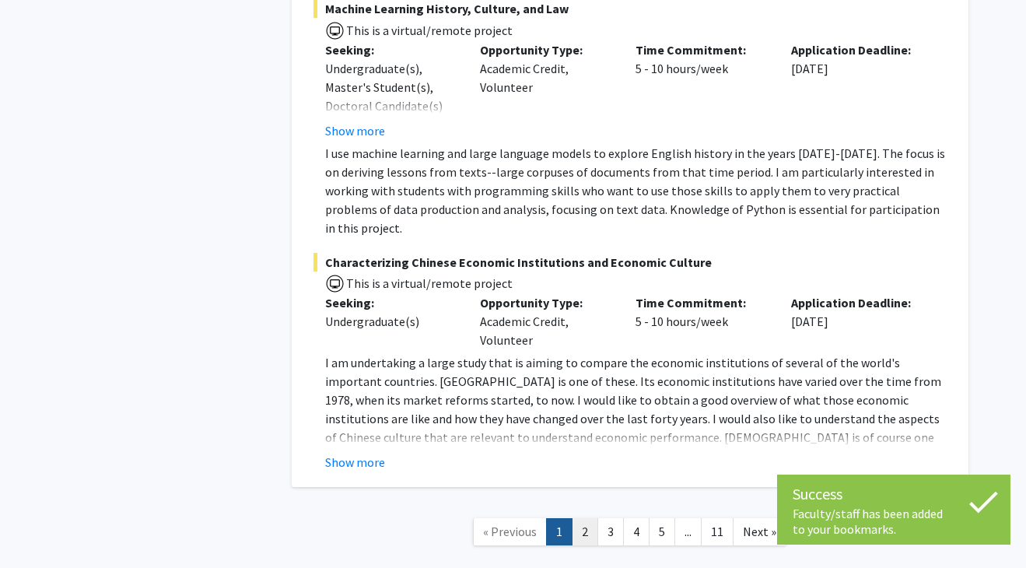
scroll to position [7479, 0]
click at [590, 519] on link "2" at bounding box center [585, 532] width 26 height 27
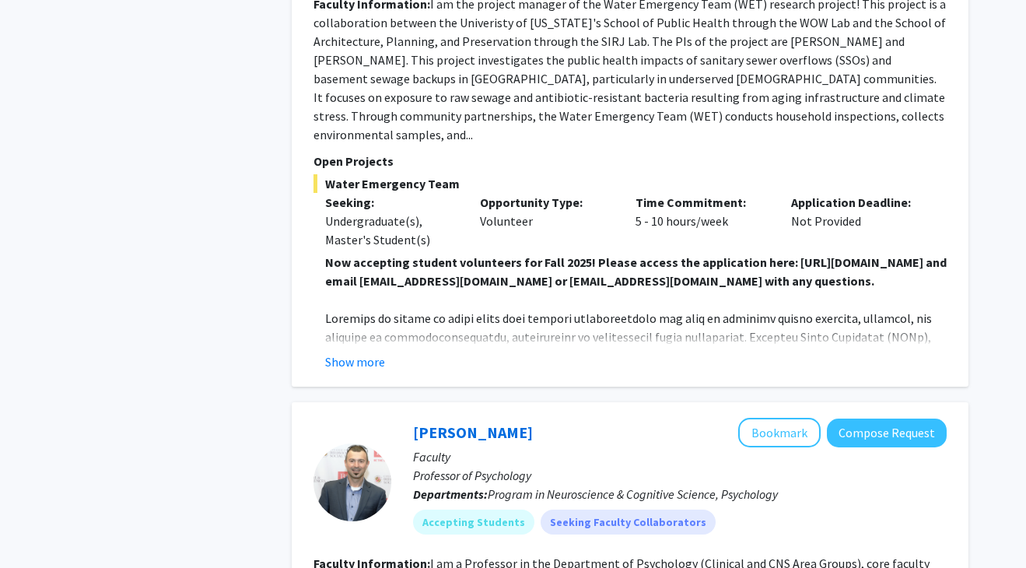
scroll to position [4399, 0]
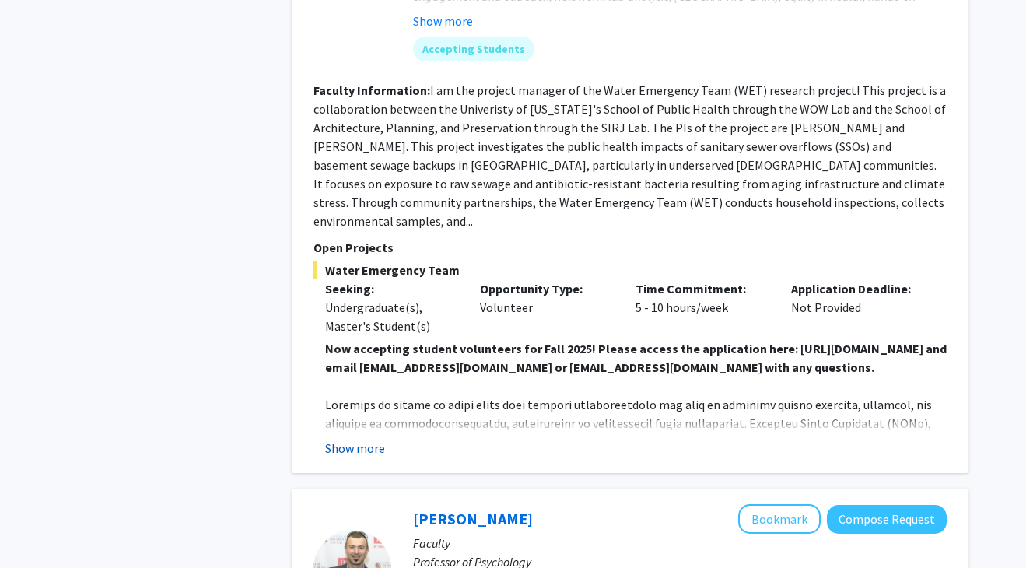
click at [369, 439] on button "Show more" at bounding box center [355, 448] width 60 height 19
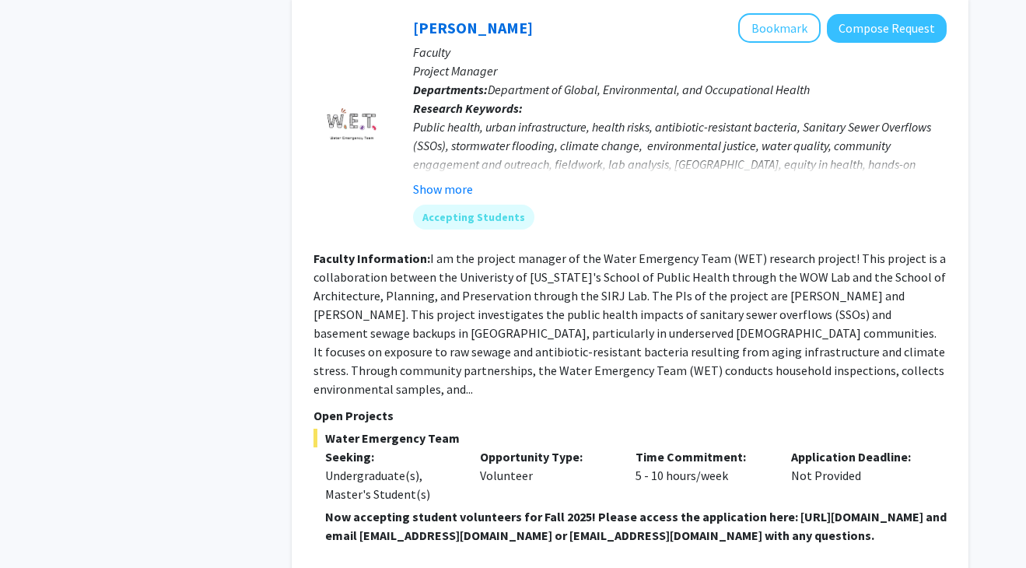
scroll to position [4227, 0]
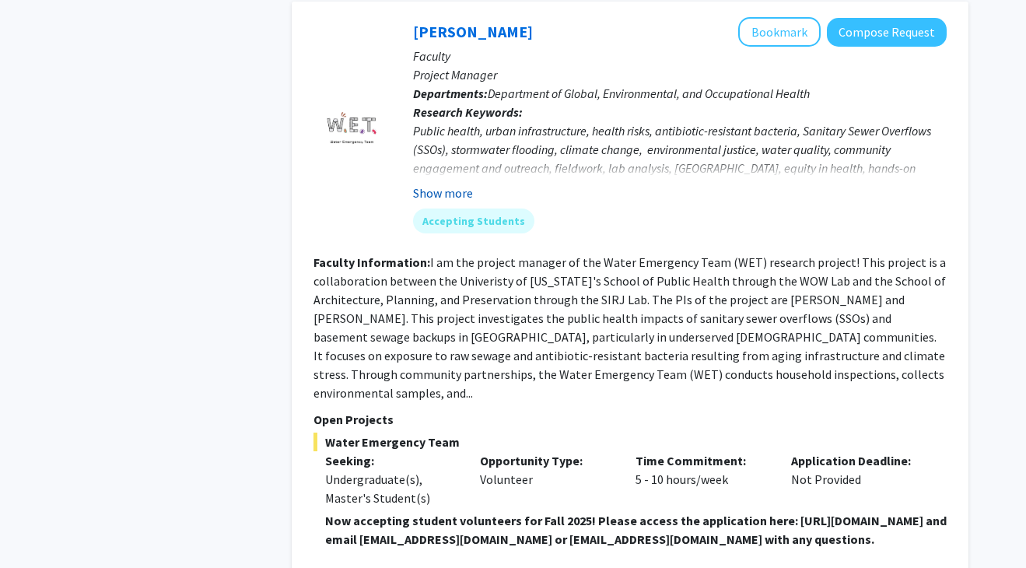
click at [454, 184] on button "Show more" at bounding box center [443, 193] width 60 height 19
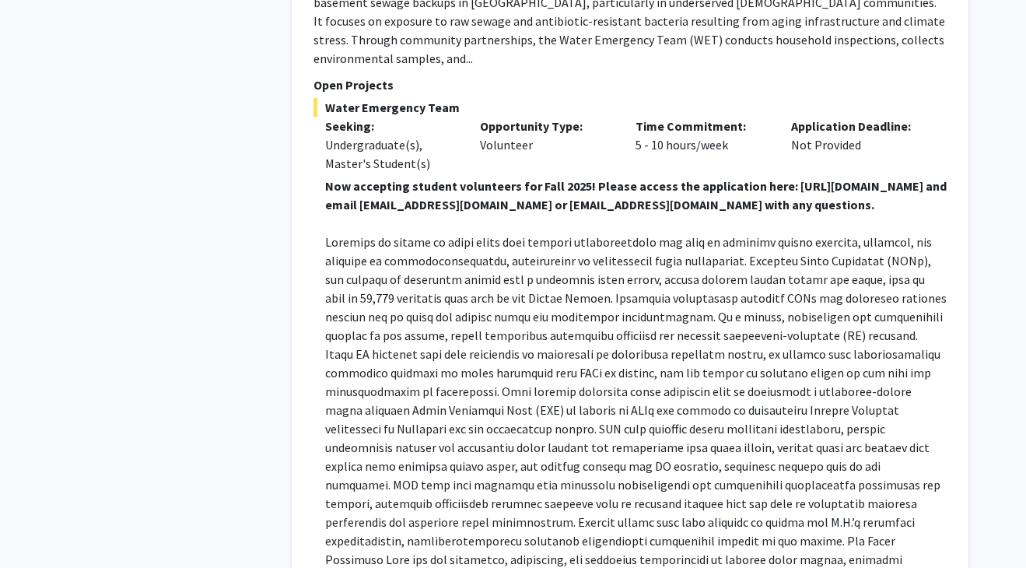
scroll to position [4509, 0]
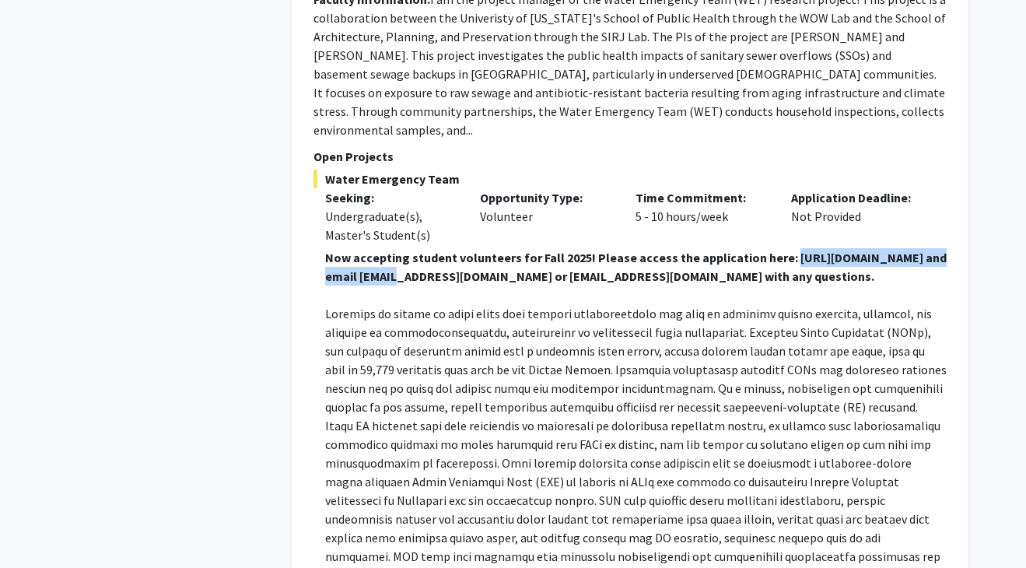
drag, startPoint x: 568, startPoint y: 205, endPoint x: 358, endPoint y: 205, distance: 210.0
click at [358, 250] on strong "Now accepting student volunteers for Fall 2025! Please access the application h…" at bounding box center [636, 267] width 622 height 34
copy strong "[URL][DOMAIN_NAME]"
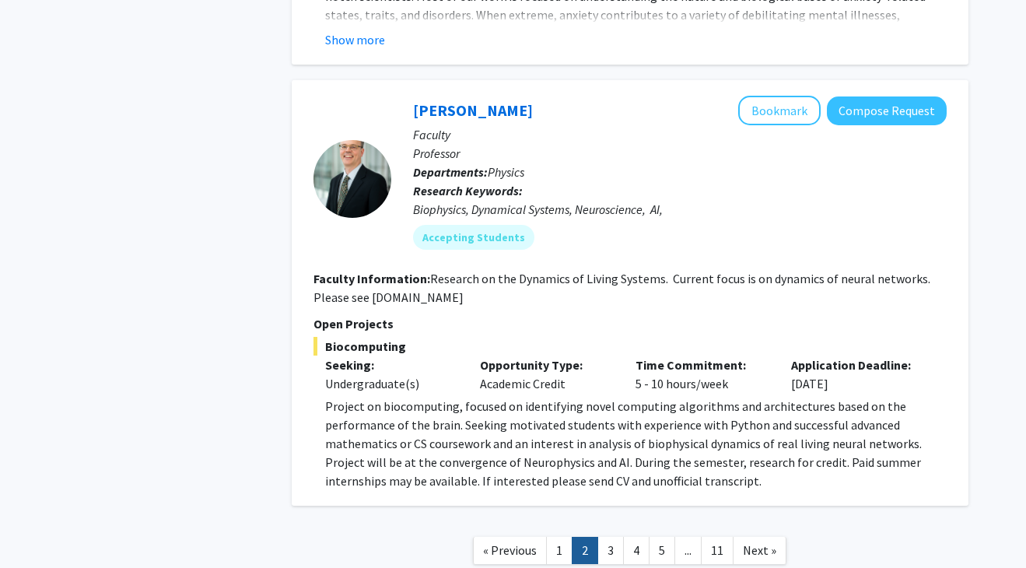
scroll to position [5700, 0]
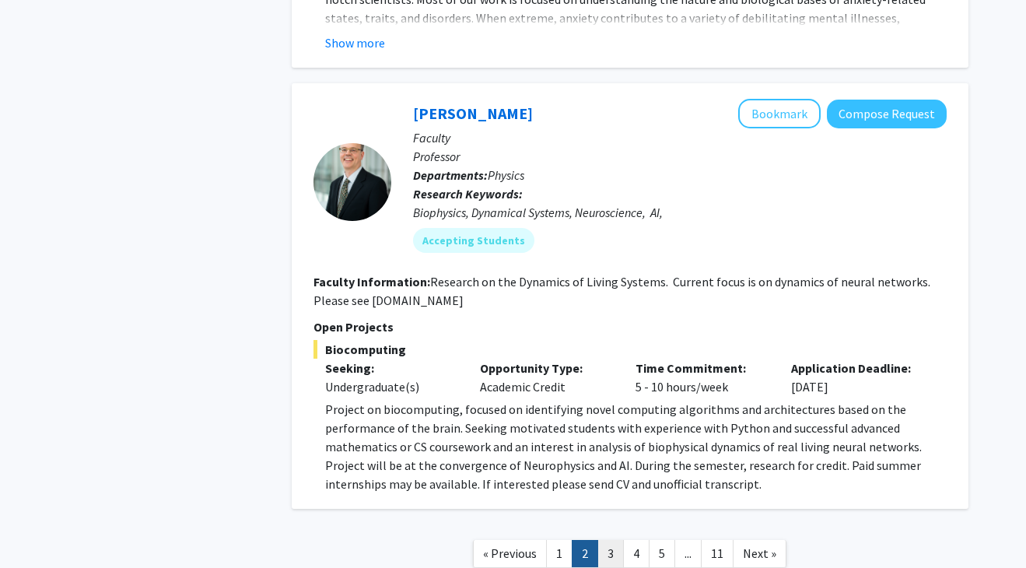
click at [609, 540] on link "3" at bounding box center [610, 553] width 26 height 27
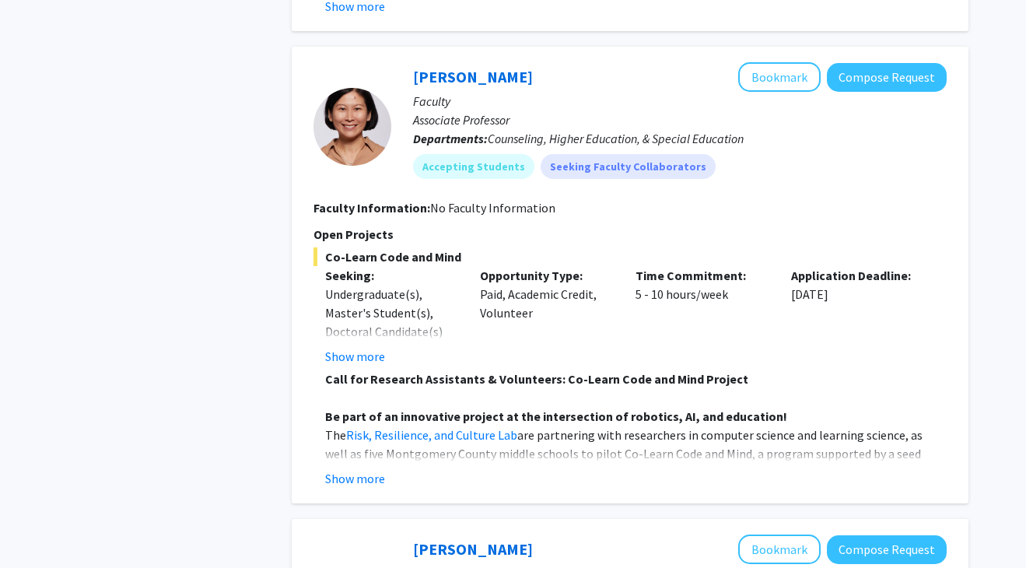
scroll to position [1592, 0]
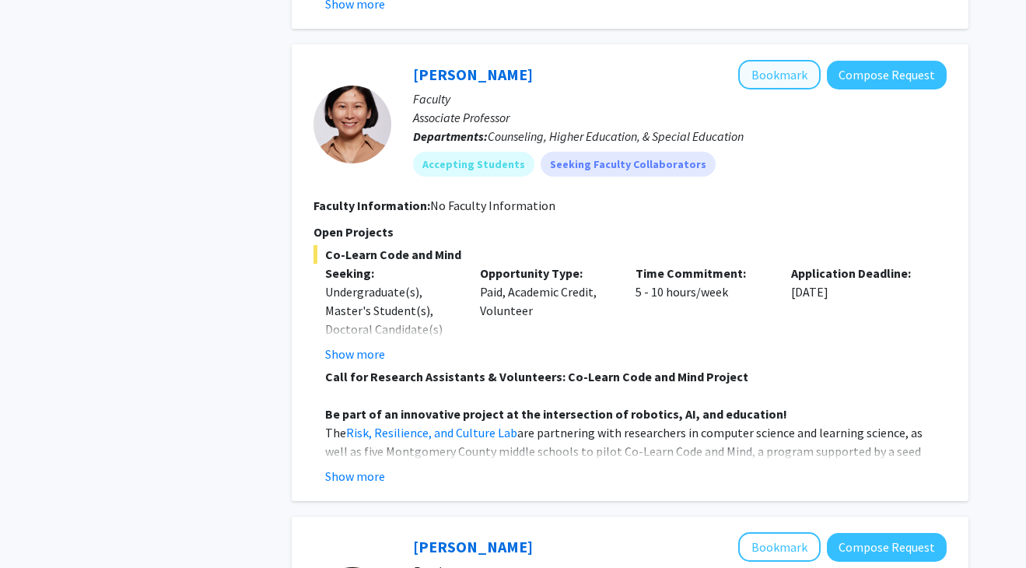
click at [789, 72] on button "Bookmark" at bounding box center [779, 75] width 82 height 30
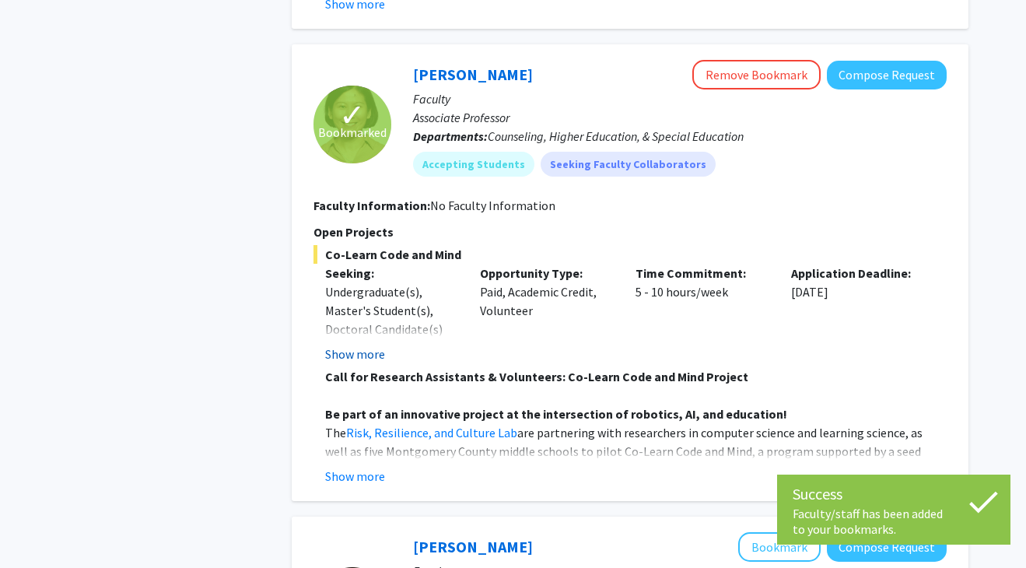
click at [369, 352] on button "Show more" at bounding box center [355, 354] width 60 height 19
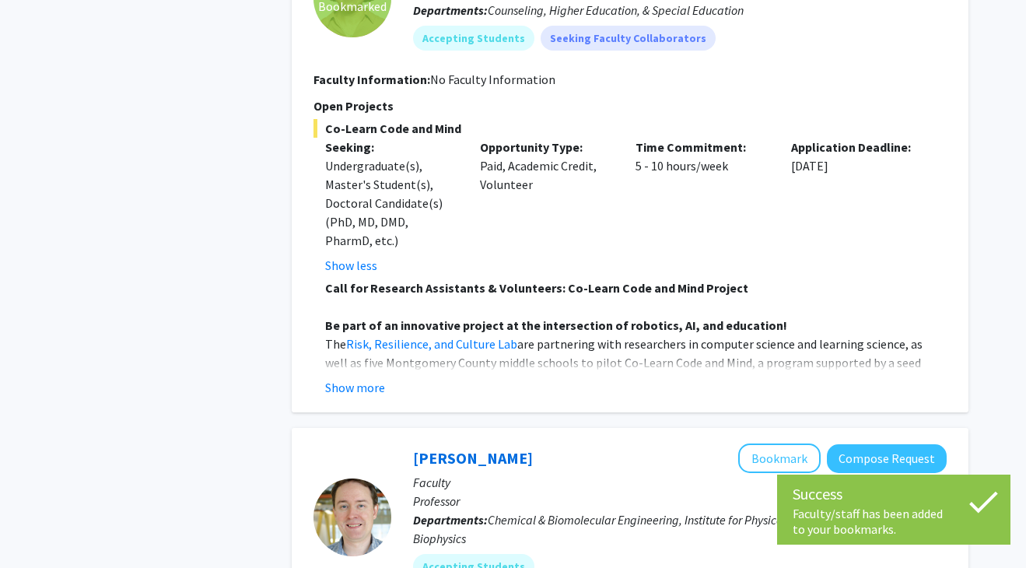
scroll to position [1740, 0]
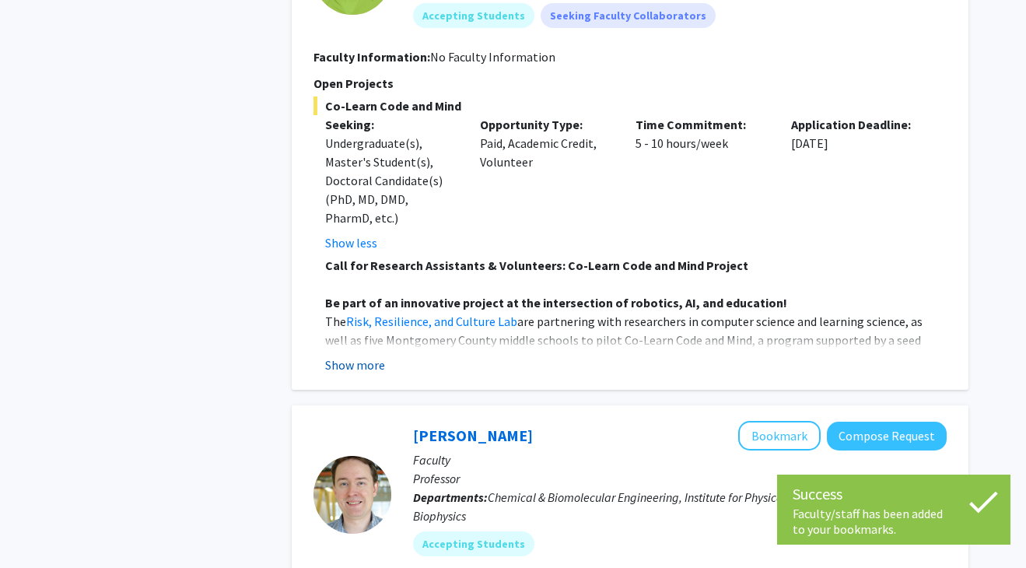
click at [366, 360] on button "Show more" at bounding box center [355, 364] width 60 height 19
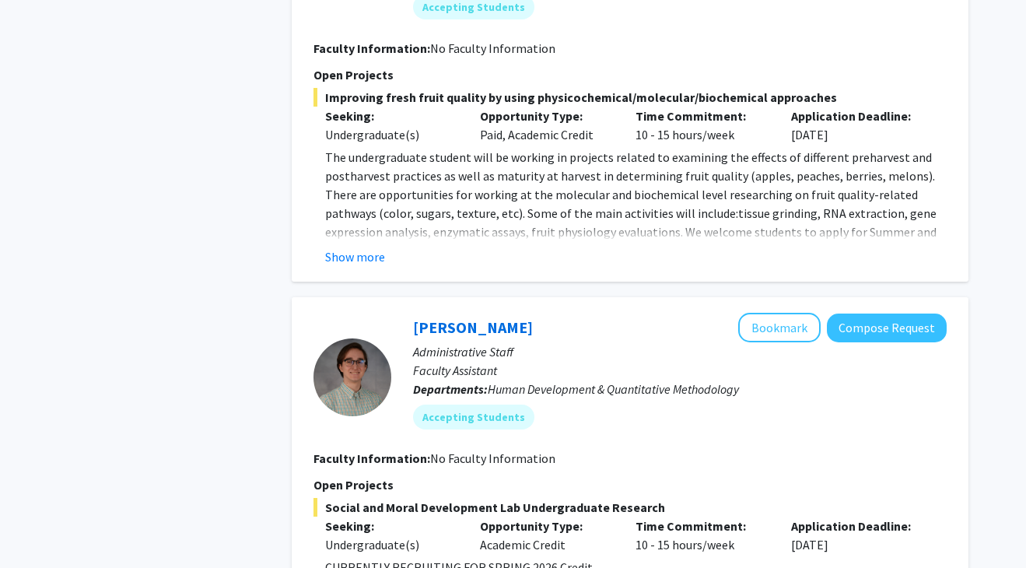
scroll to position [3623, 0]
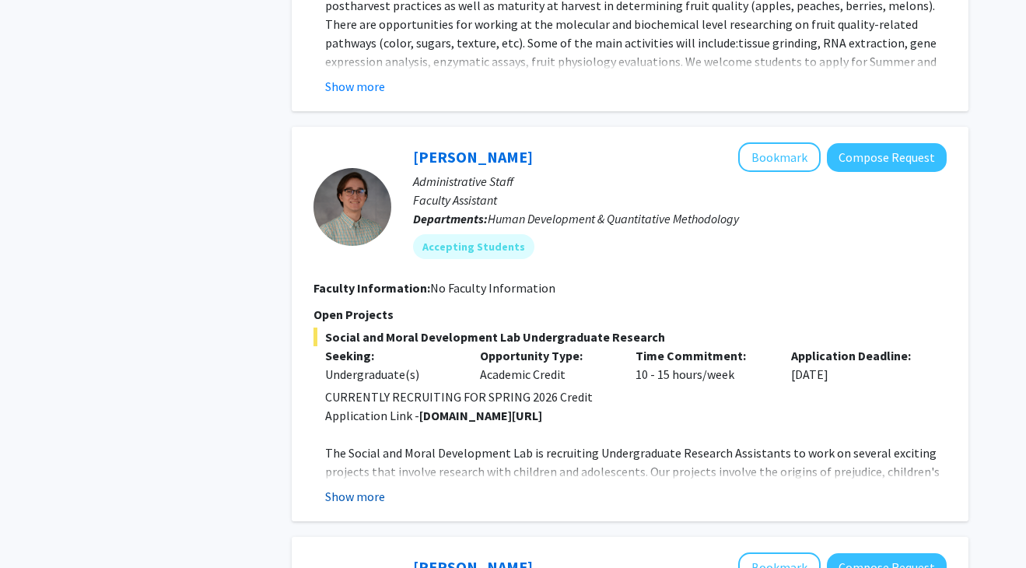
click at [353, 487] on button "Show more" at bounding box center [355, 496] width 60 height 19
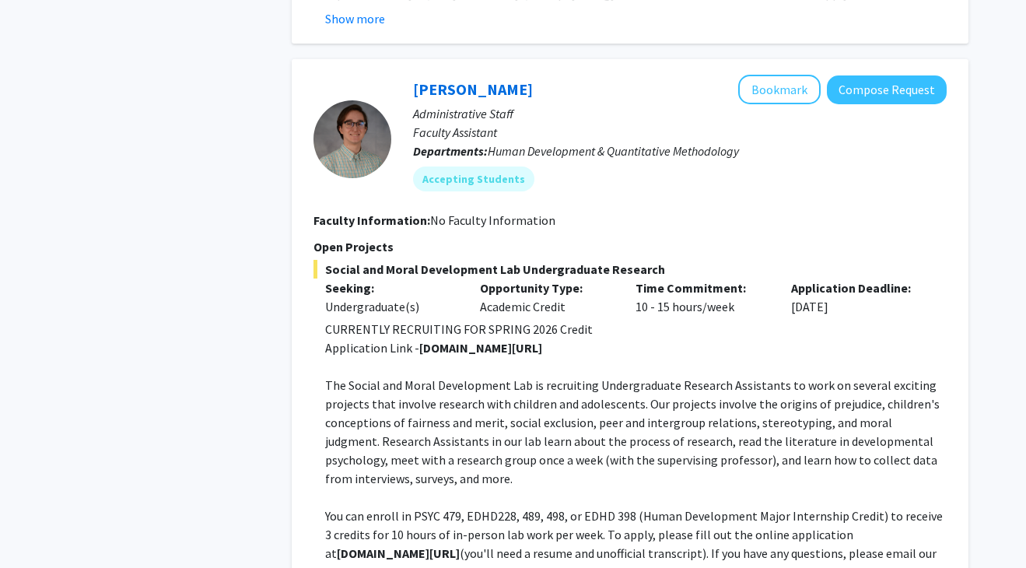
scroll to position [3670, 0]
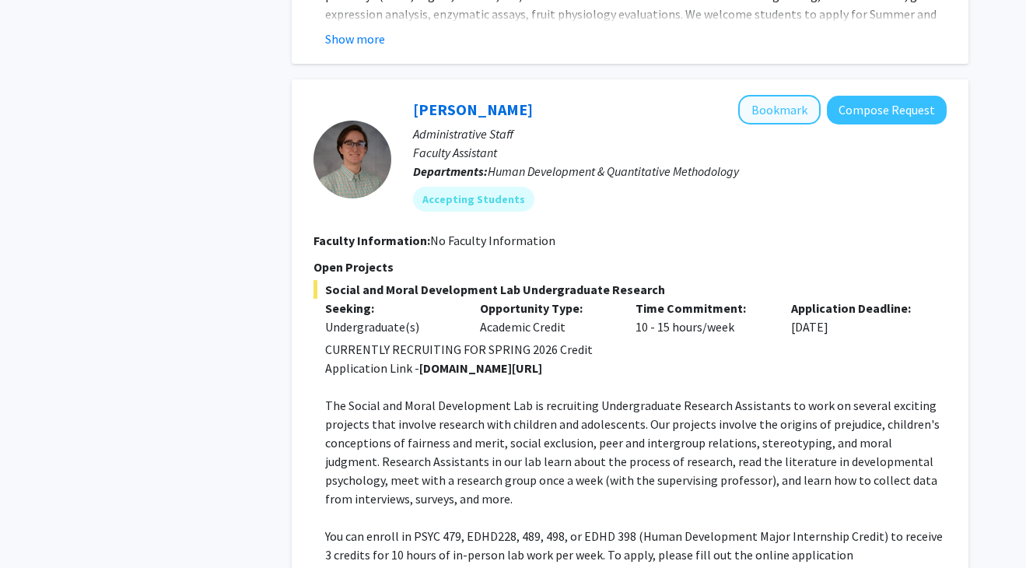
click at [797, 95] on button "Bookmark" at bounding box center [779, 110] width 82 height 30
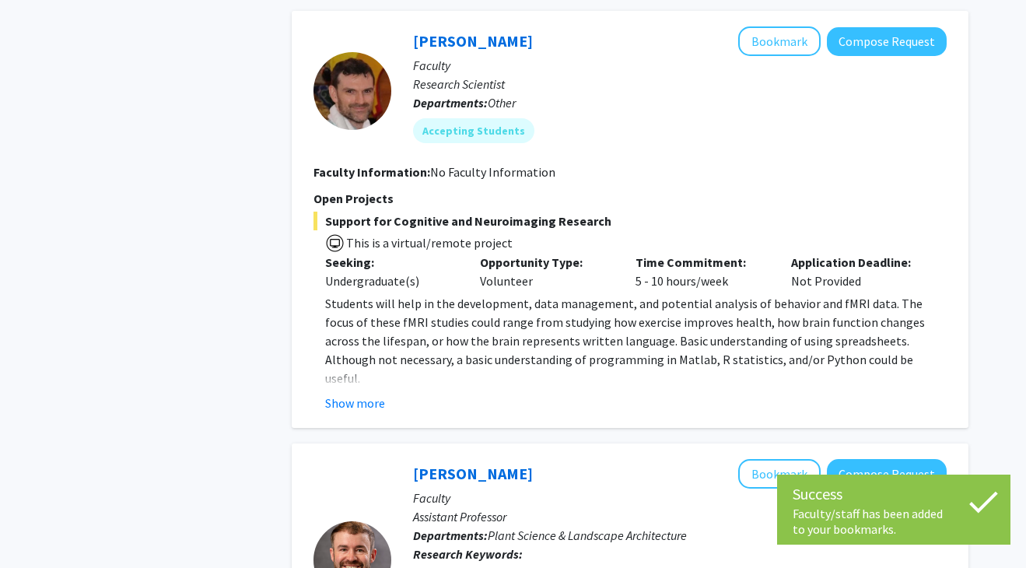
scroll to position [4328, 0]
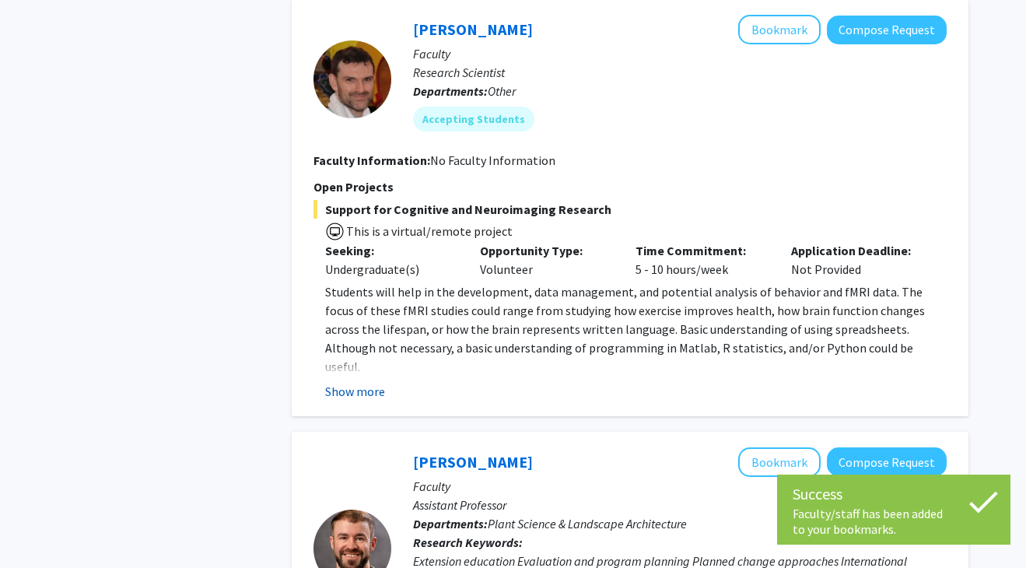
click at [359, 382] on button "Show more" at bounding box center [355, 391] width 60 height 19
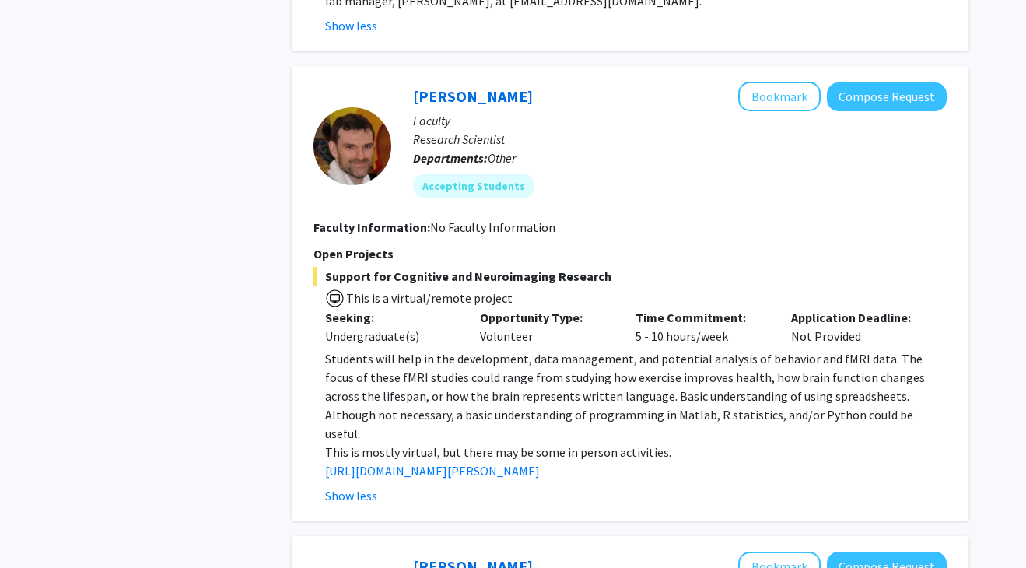
scroll to position [4260, 0]
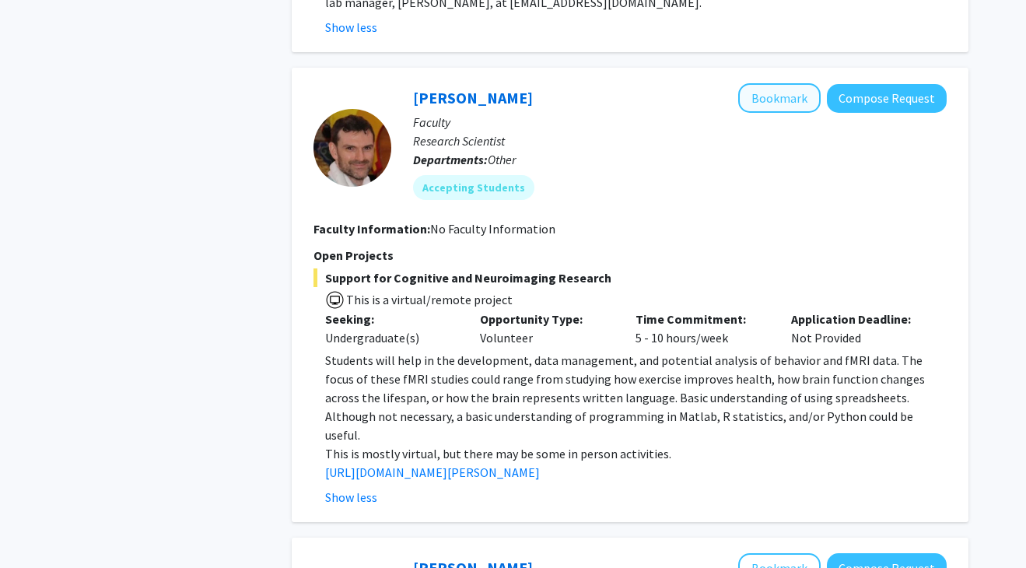
click at [792, 83] on button "Bookmark" at bounding box center [779, 98] width 82 height 30
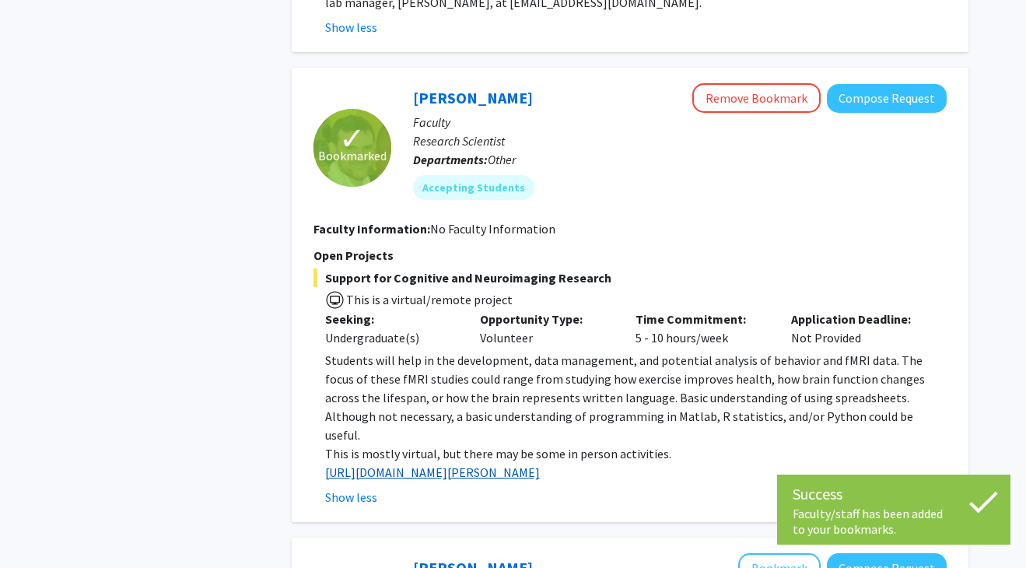
click at [484, 464] on link "[URL][DOMAIN_NAME][PERSON_NAME]" at bounding box center [432, 472] width 215 height 16
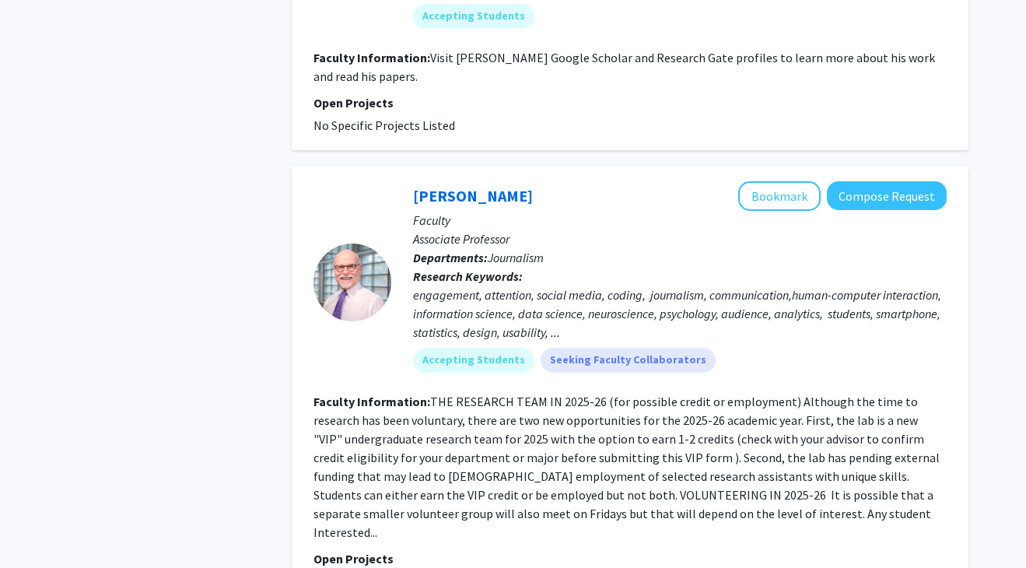
scroll to position [4987, 0]
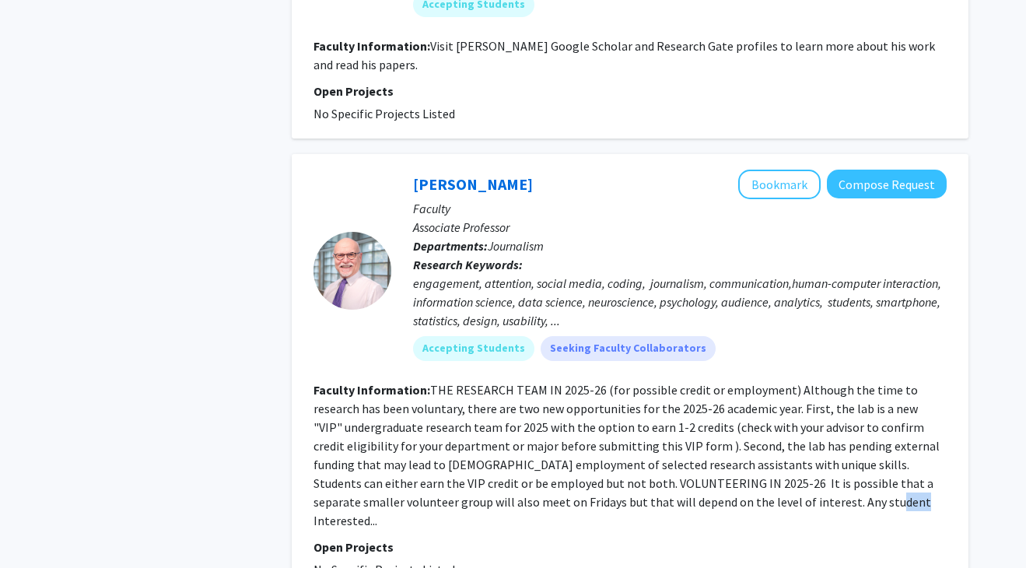
drag, startPoint x: 733, startPoint y: 443, endPoint x: 758, endPoint y: 452, distance: 27.3
click at [758, 452] on fg-read-more "THE RESEARCH TEAM IN 2025-26 (for possible credit or employment) Although the t…" at bounding box center [626, 455] width 626 height 146
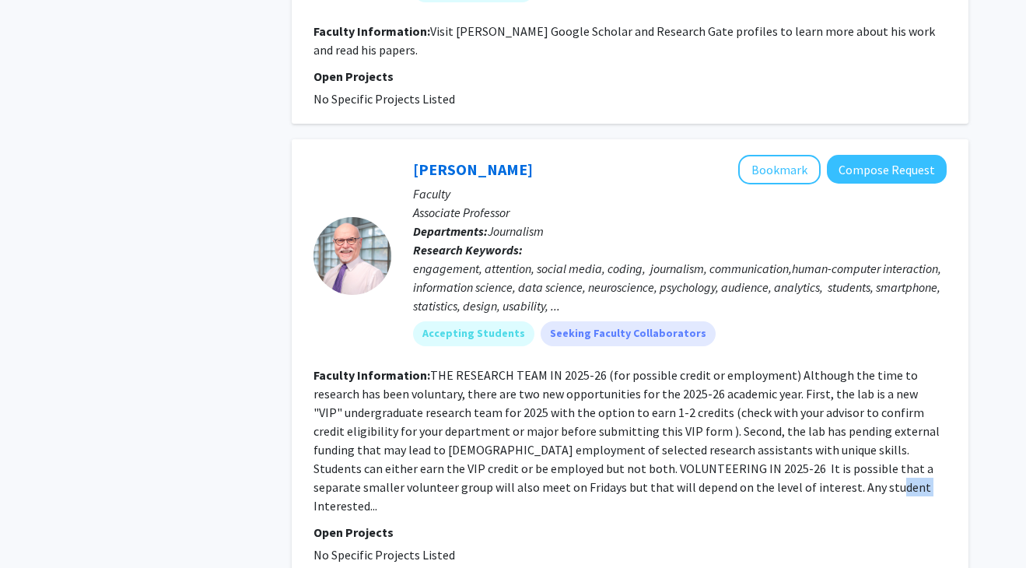
scroll to position [5006, 0]
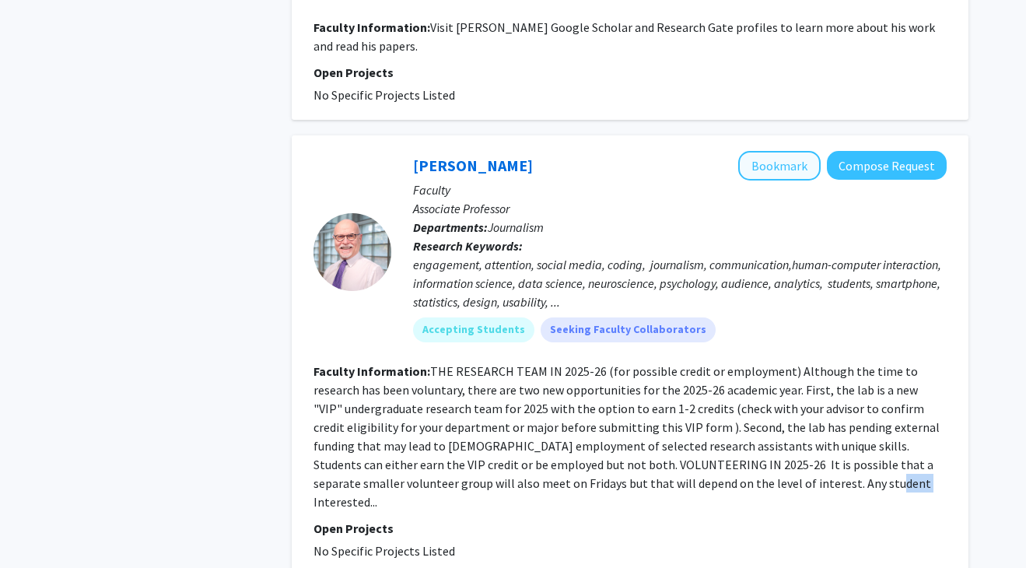
click at [786, 151] on button "Bookmark" at bounding box center [779, 166] width 82 height 30
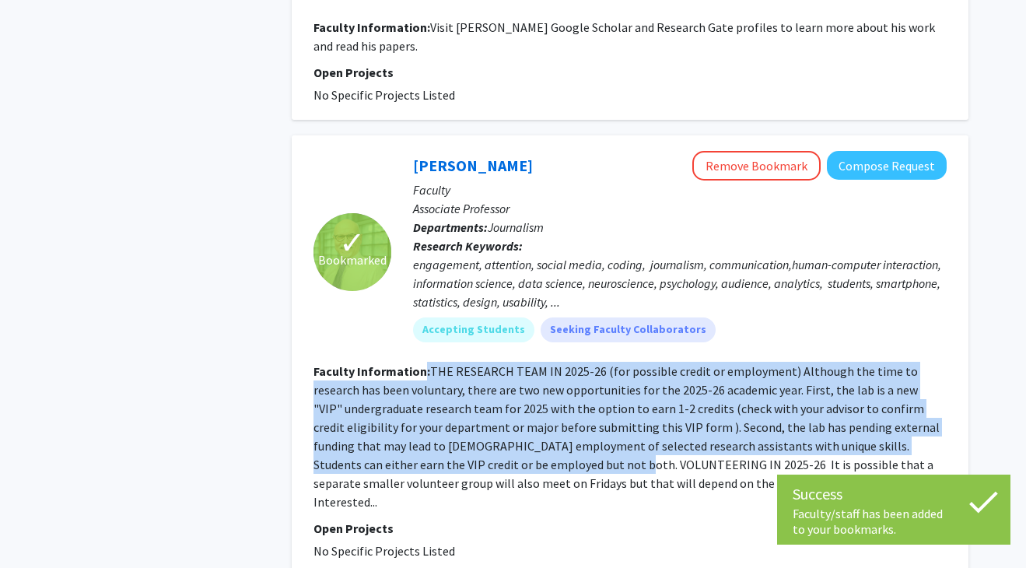
drag, startPoint x: 419, startPoint y: 324, endPoint x: 508, endPoint y: 415, distance: 127.1
click at [509, 418] on section "Faculty Information: THE RESEARCH TEAM IN 2025-26 (for possible credit or emplo…" at bounding box center [629, 436] width 633 height 149
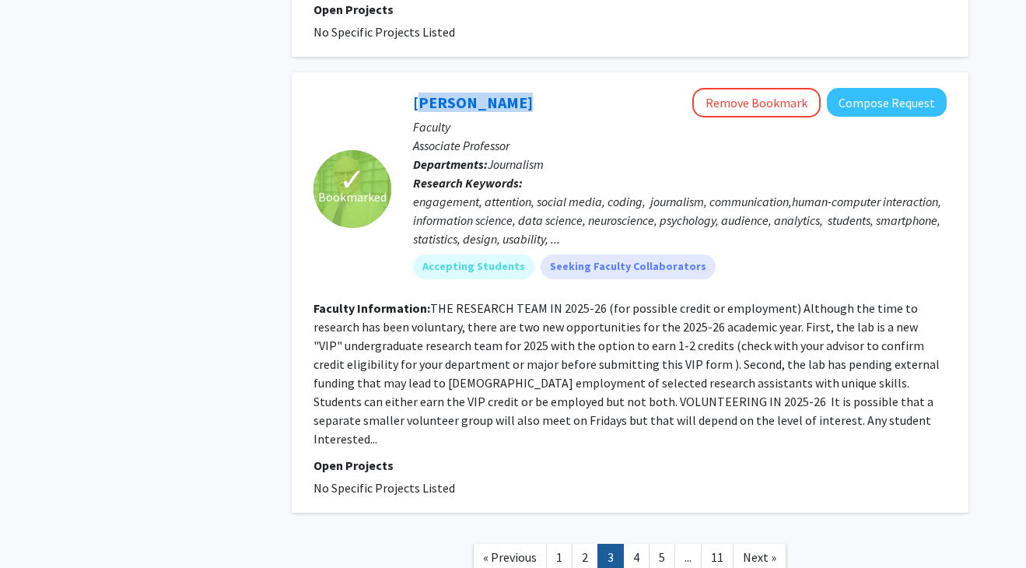
scroll to position [5112, 0]
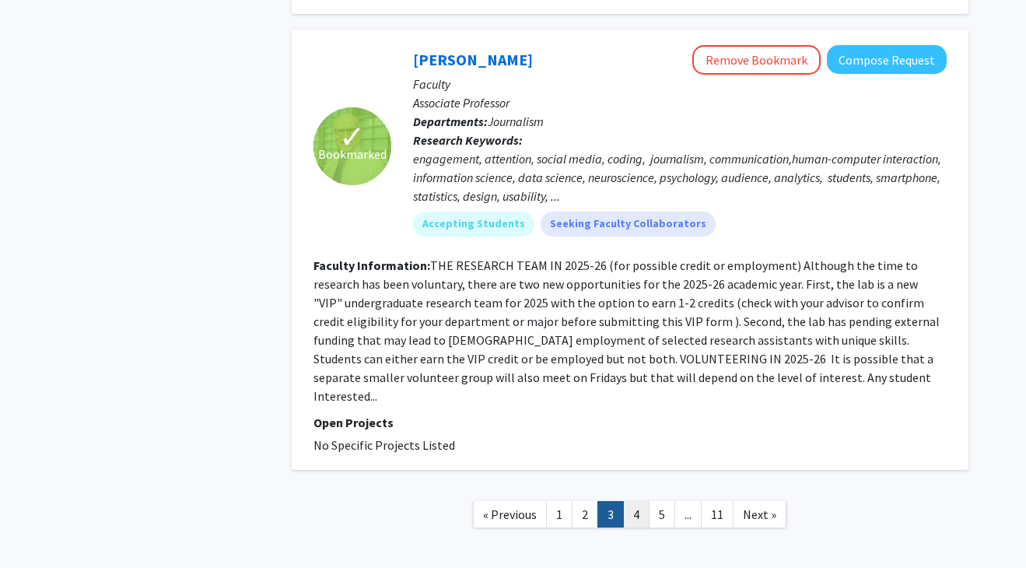
click at [636, 501] on link "4" at bounding box center [636, 514] width 26 height 27
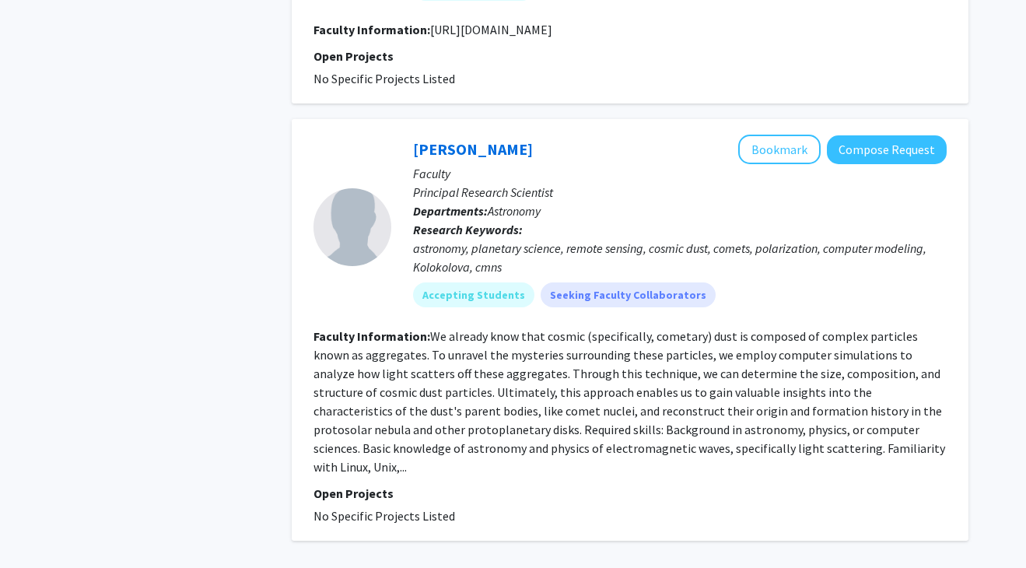
scroll to position [3689, 0]
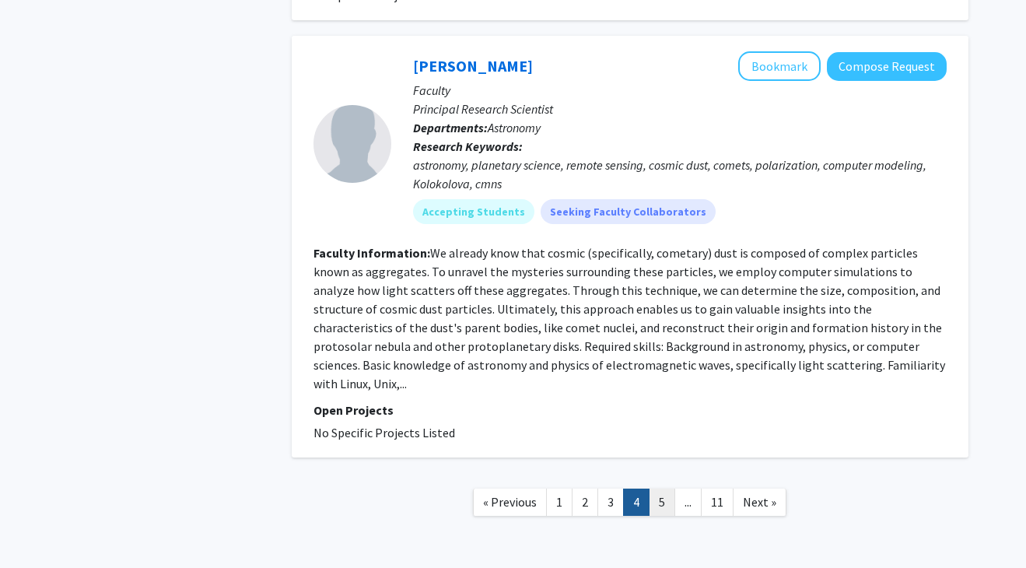
click at [662, 489] on link "5" at bounding box center [662, 502] width 26 height 27
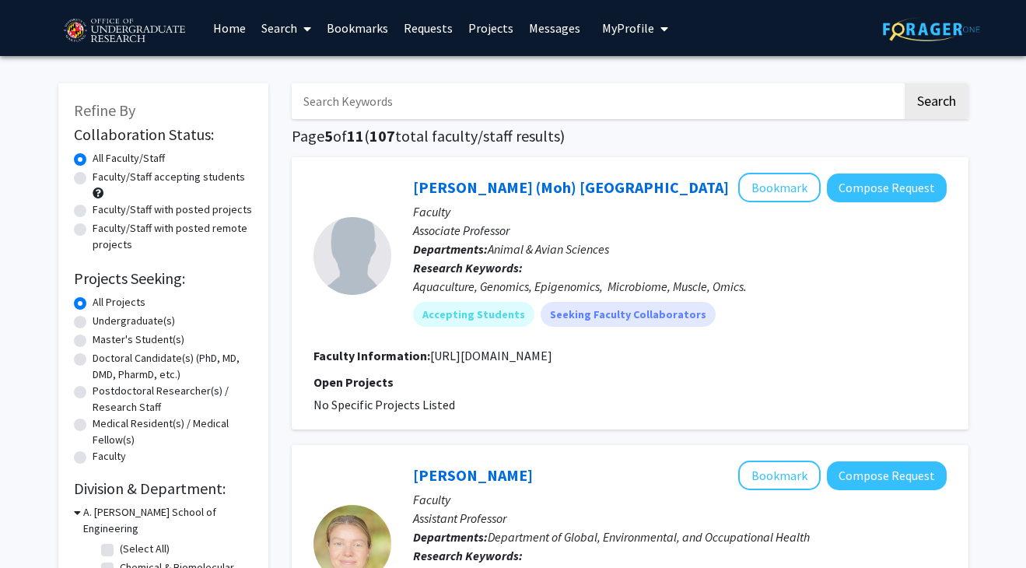
click at [368, 33] on link "Bookmarks" at bounding box center [357, 28] width 77 height 54
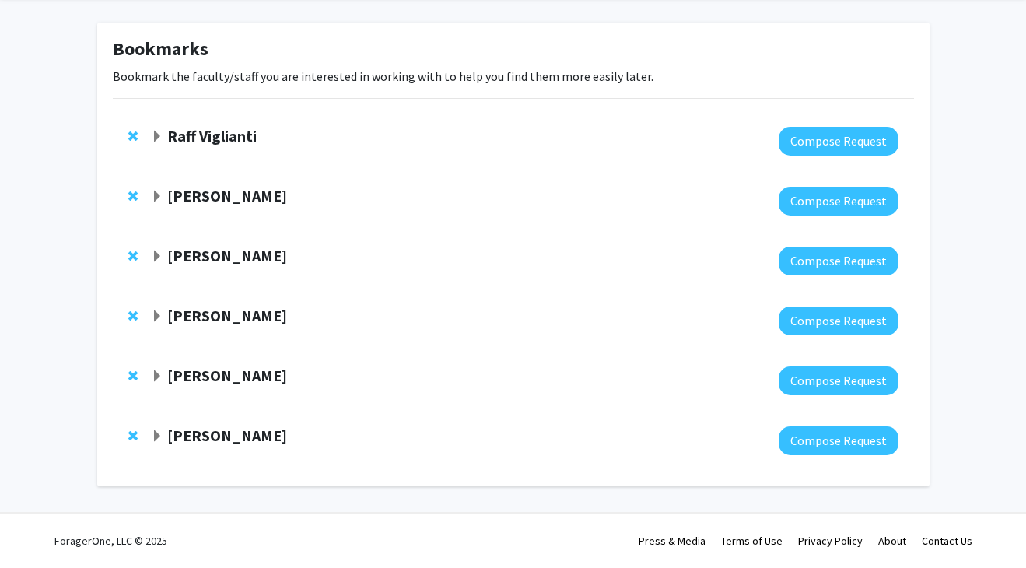
scroll to position [62, 0]
click at [248, 254] on strong "[PERSON_NAME]" at bounding box center [227, 255] width 120 height 19
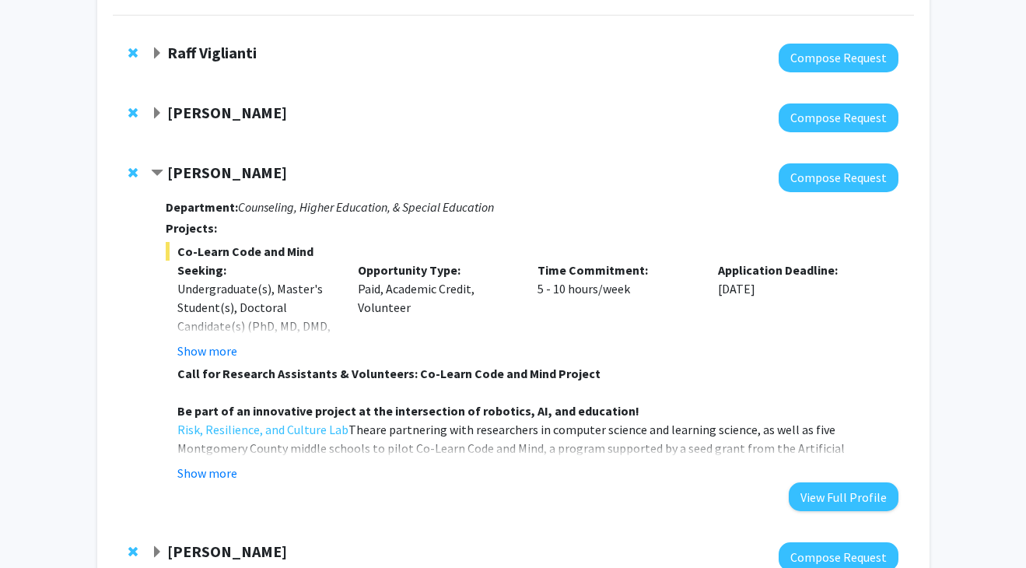
scroll to position [149, 0]
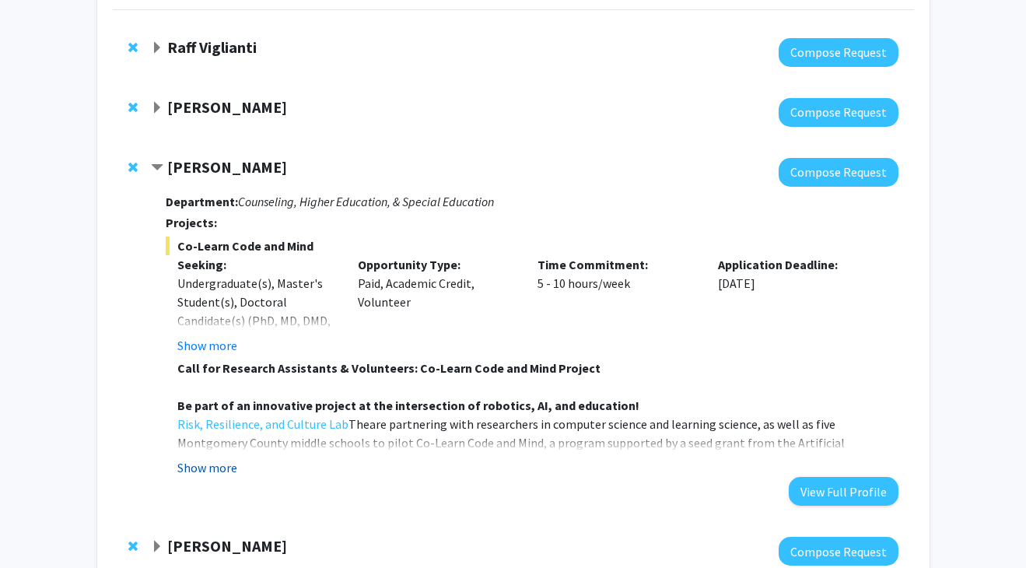
click at [217, 464] on button "Show more" at bounding box center [207, 467] width 60 height 19
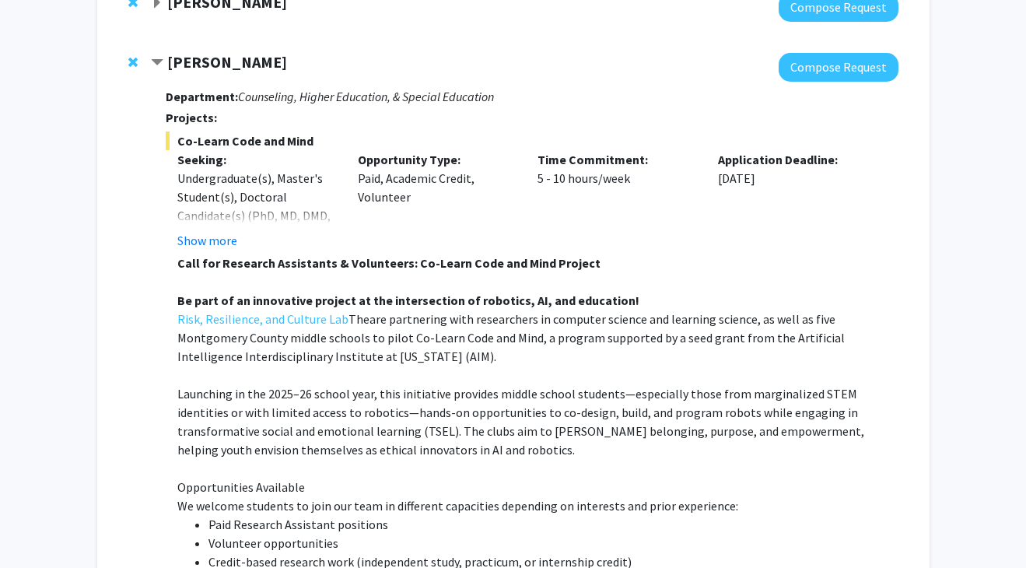
scroll to position [70, 0]
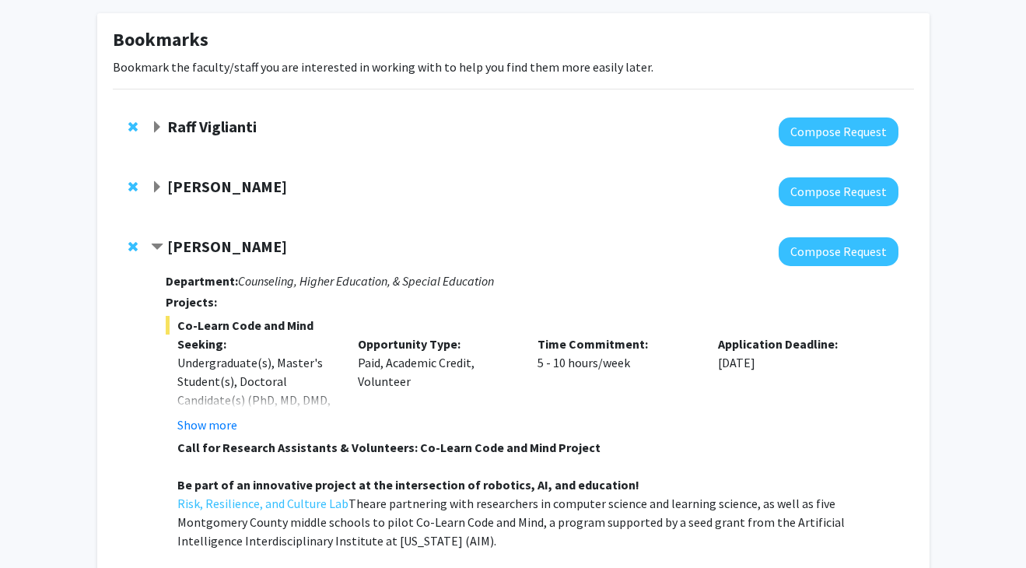
click at [166, 245] on div "[PERSON_NAME]" at bounding box center [319, 246] width 336 height 19
click at [159, 257] on div "[PERSON_NAME]" at bounding box center [319, 246] width 336 height 19
click at [159, 250] on span "Contract Chunyan Yang Bookmark" at bounding box center [157, 247] width 12 height 12
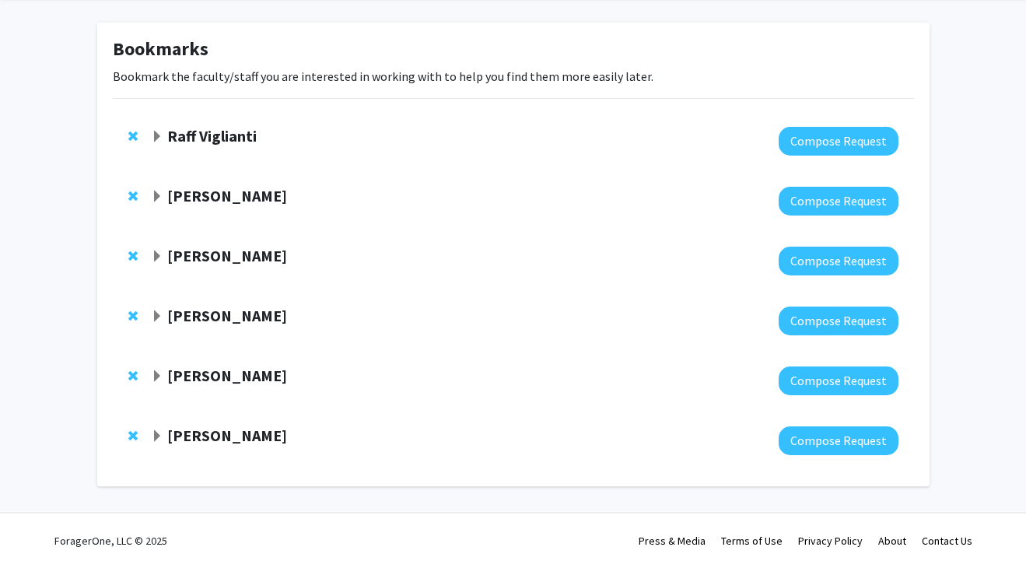
click at [159, 203] on span "Expand Peter Murrell Bookmark" at bounding box center [157, 197] width 12 height 12
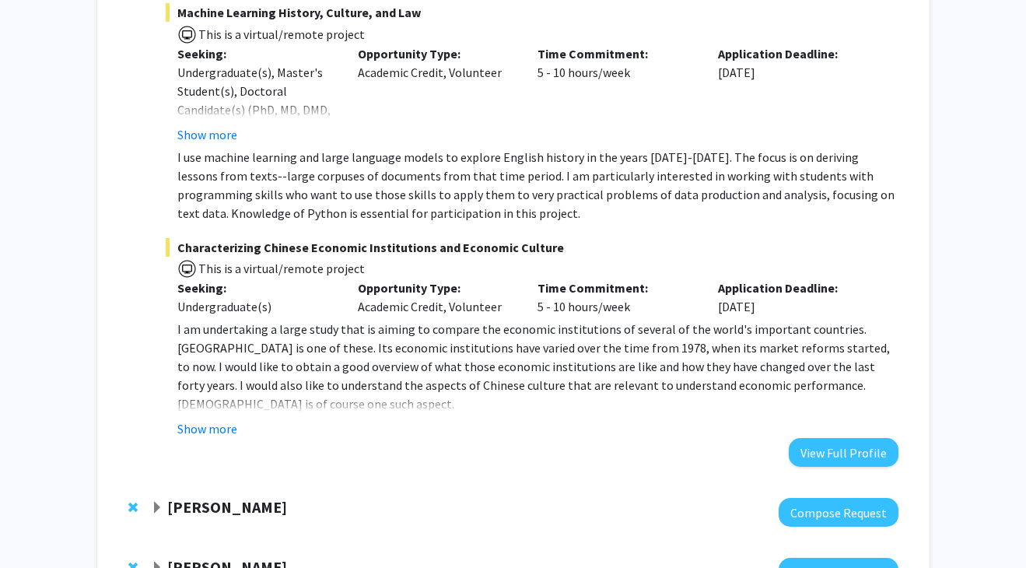
scroll to position [354, 0]
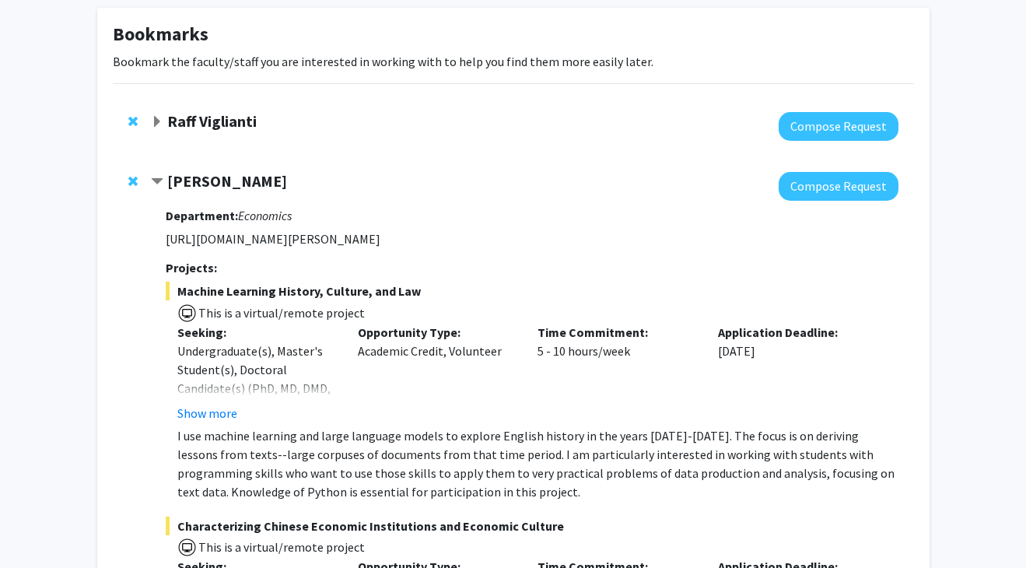
click at [163, 183] on span "Contract Peter Murrell Bookmark" at bounding box center [157, 182] width 12 height 12
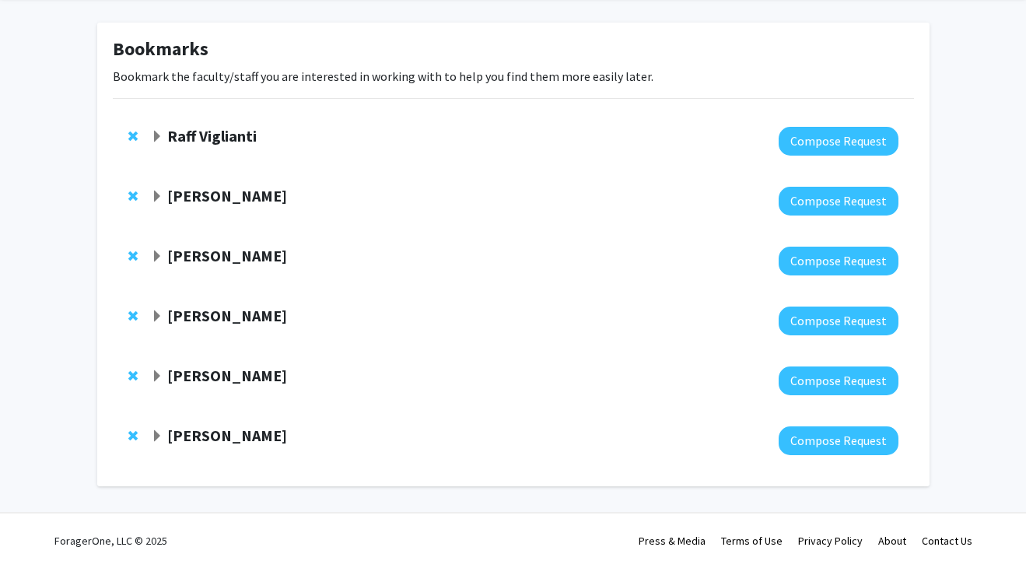
scroll to position [62, 0]
click at [163, 430] on span "Expand Ronald Yaros Bookmark" at bounding box center [157, 436] width 12 height 12
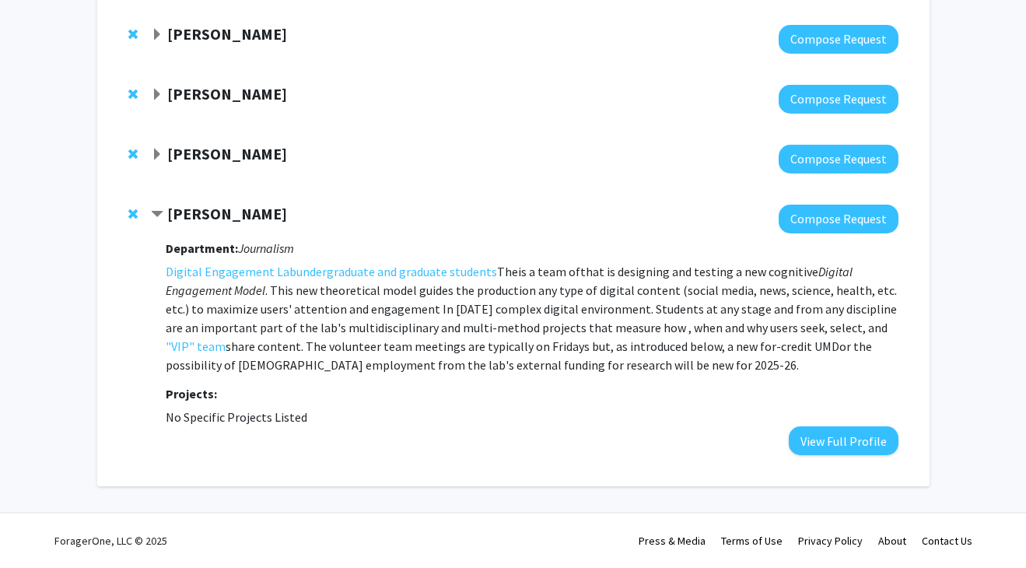
scroll to position [284, 0]
click at [164, 213] on div "[PERSON_NAME]" at bounding box center [319, 214] width 336 height 19
click at [162, 93] on span "Expand Nathaniel Pearl Bookmark" at bounding box center [157, 95] width 12 height 12
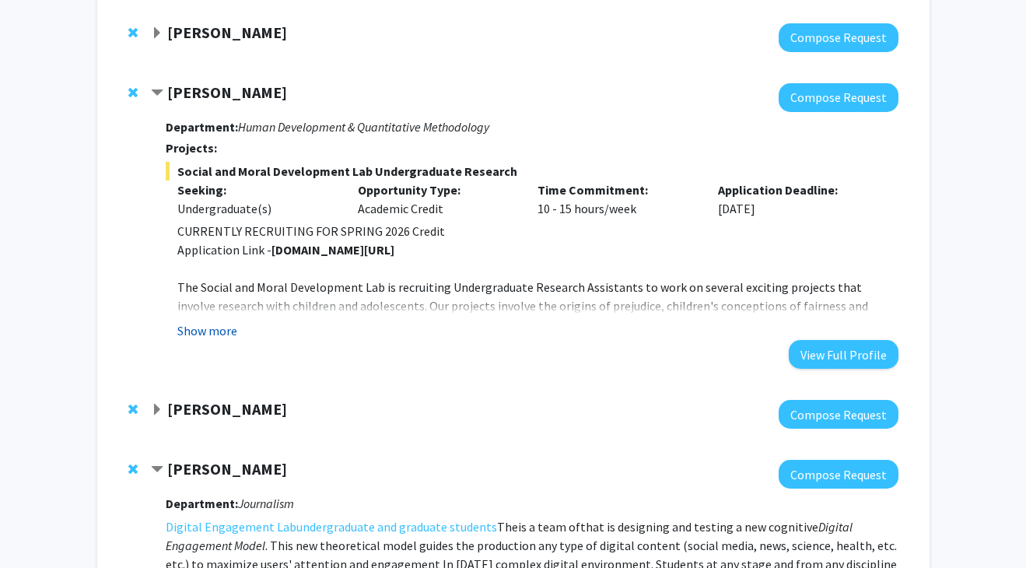
click at [211, 327] on button "Show more" at bounding box center [207, 330] width 60 height 19
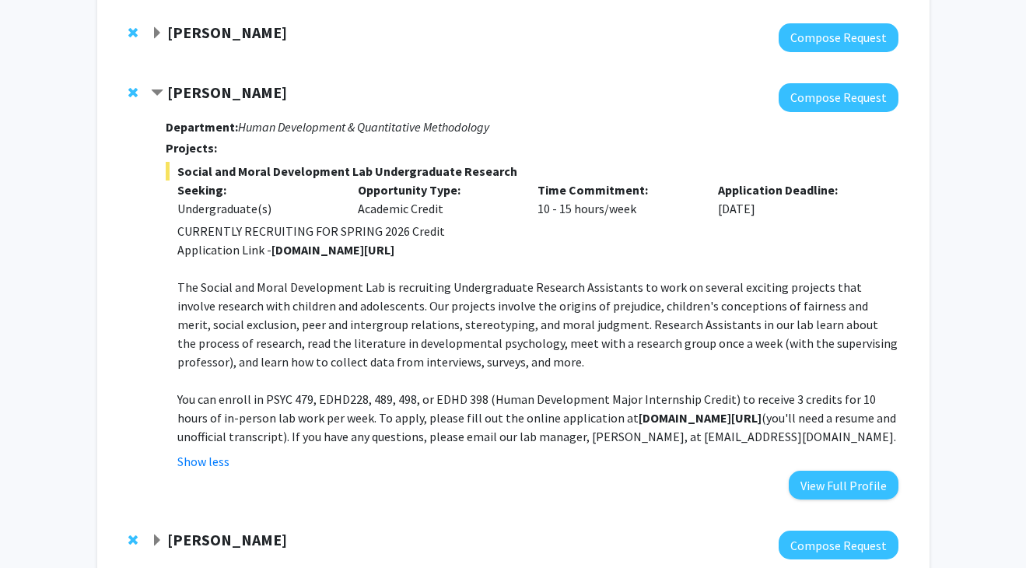
drag, startPoint x: 390, startPoint y: 254, endPoint x: 269, endPoint y: 250, distance: 120.6
click at [269, 250] on p "Application Link - [DOMAIN_NAME][URL]" at bounding box center [537, 249] width 720 height 19
copy p "[DOMAIN_NAME][URL]"
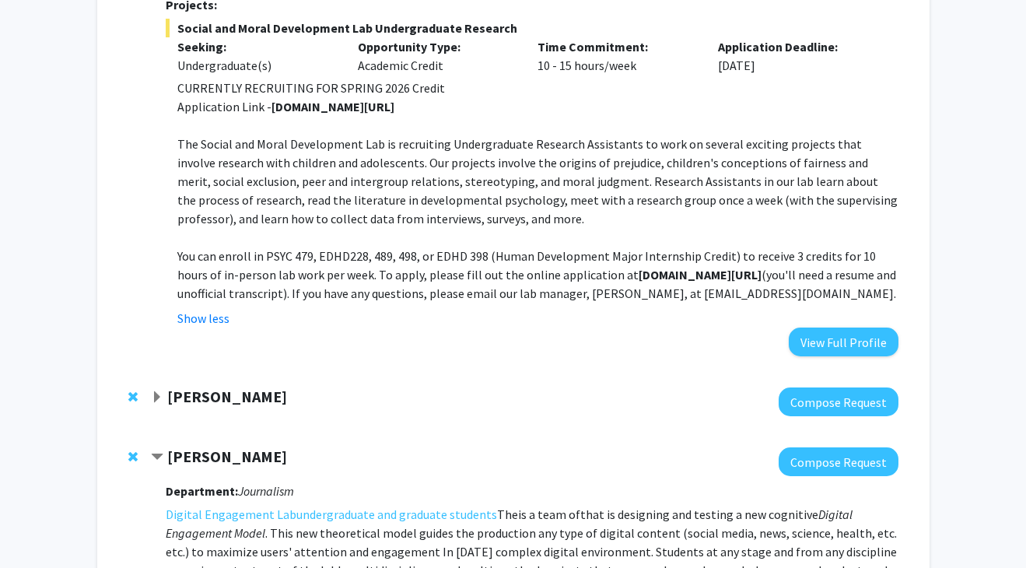
scroll to position [431, 0]
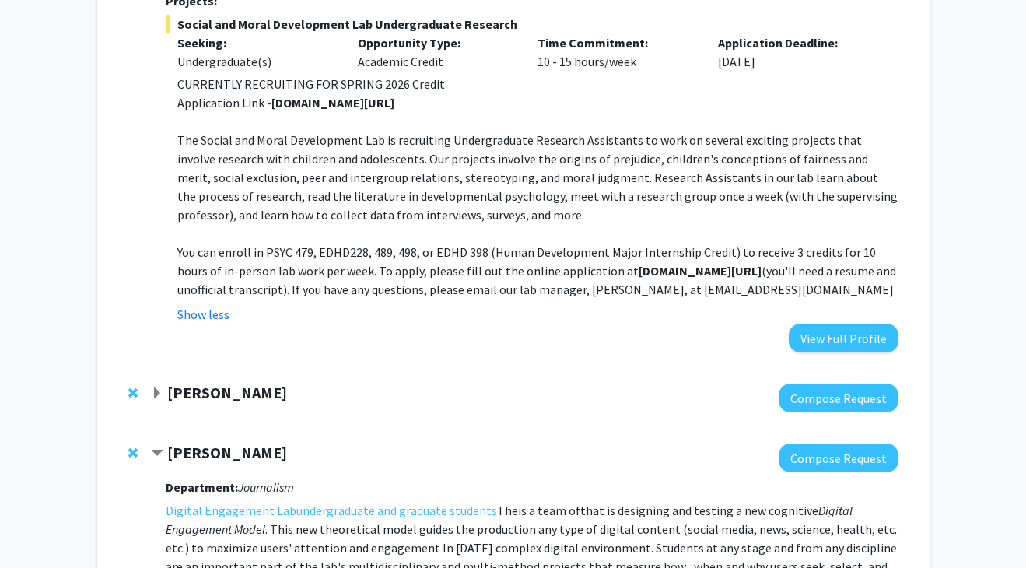
click at [172, 396] on strong "[PERSON_NAME]" at bounding box center [227, 392] width 120 height 19
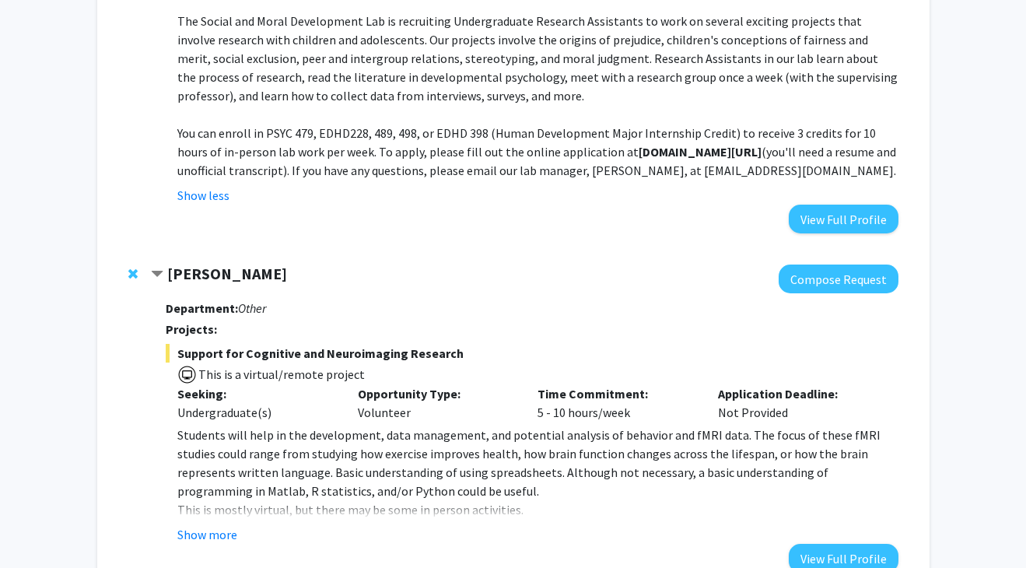
scroll to position [619, 0]
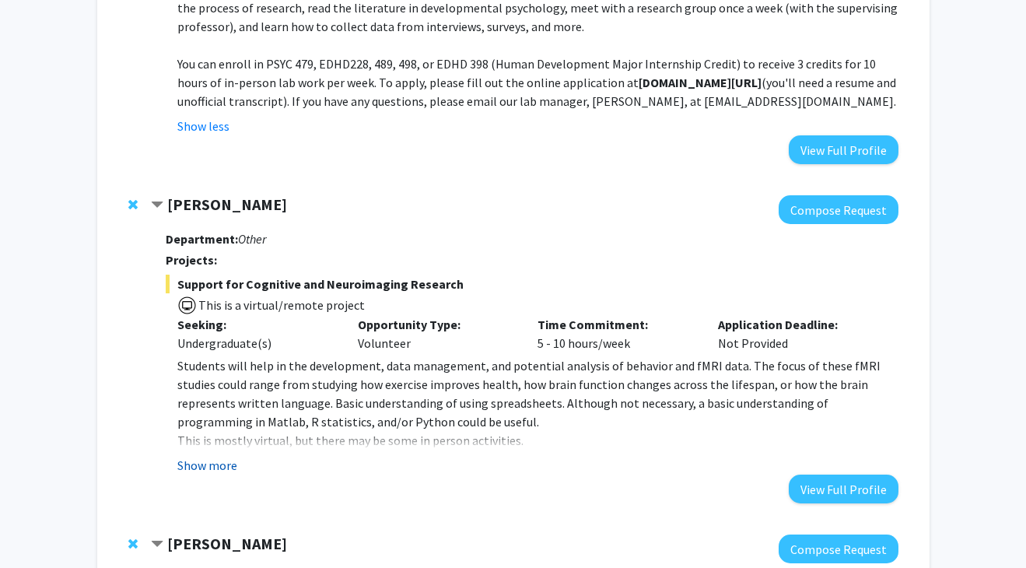
click at [210, 461] on button "Show more" at bounding box center [207, 465] width 60 height 19
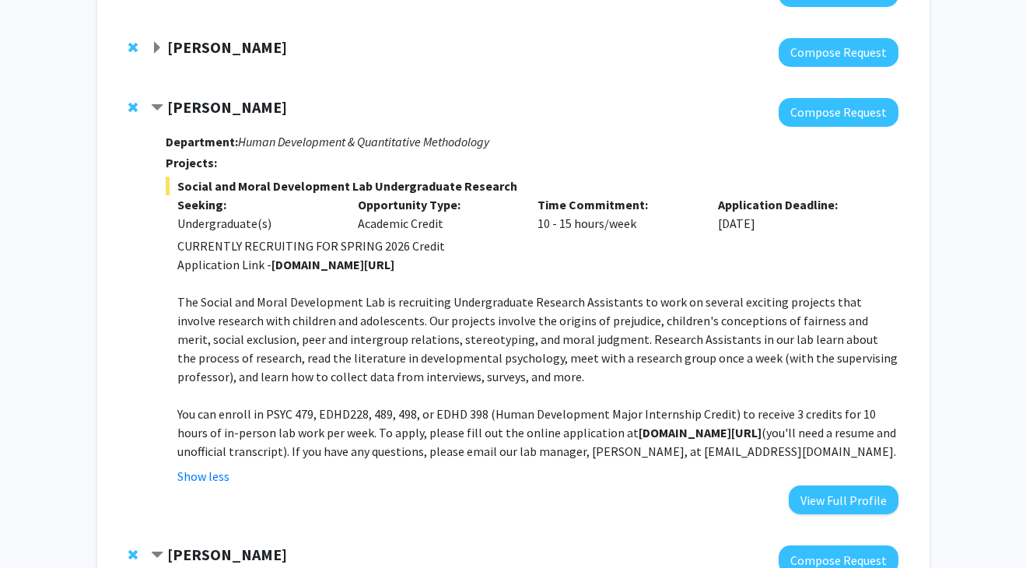
scroll to position [334, 0]
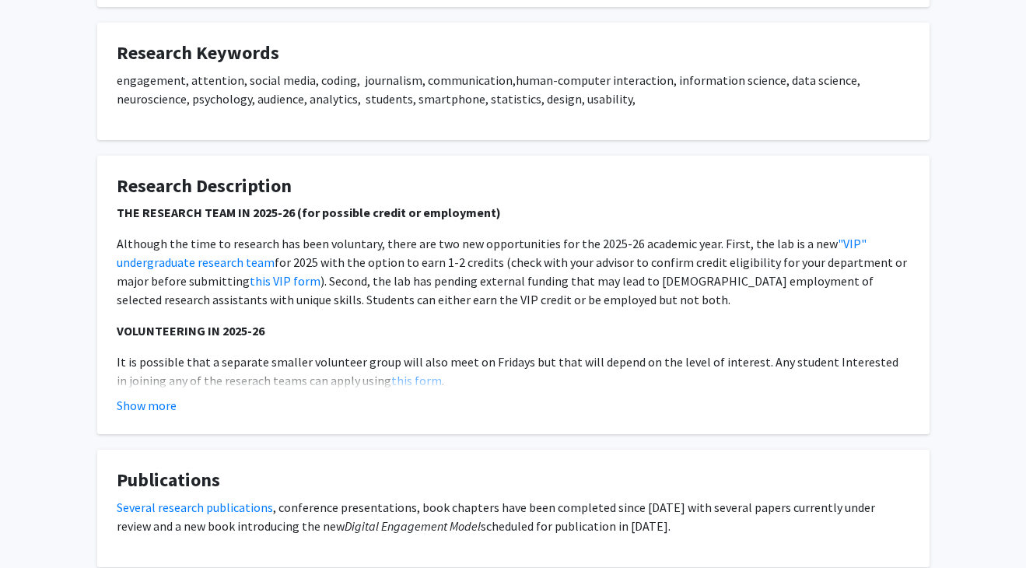
scroll to position [163, 0]
